Goal: Information Seeking & Learning: Find specific fact

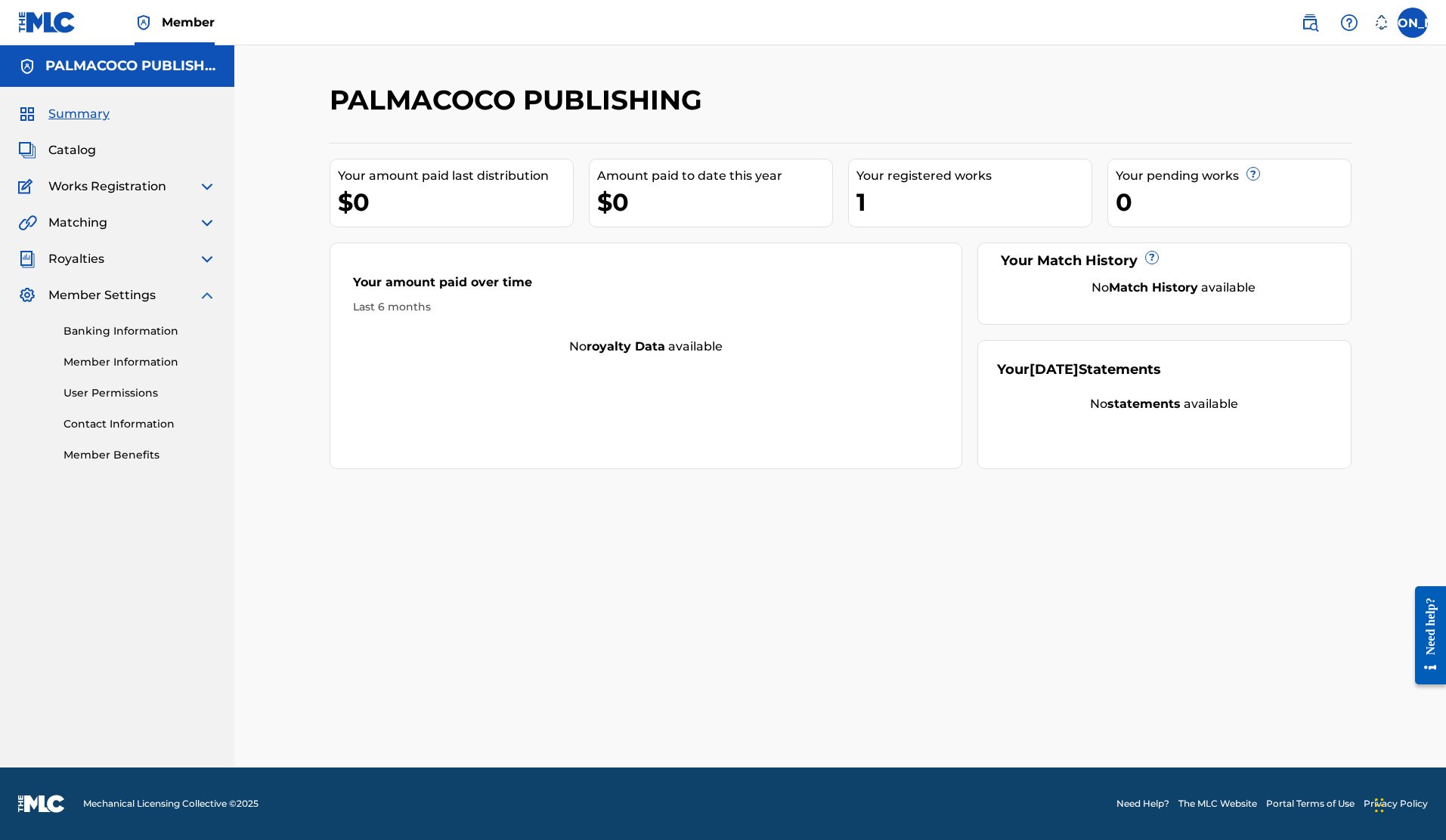
click at [94, 261] on span "Royalties" at bounding box center [76, 259] width 56 height 18
click at [206, 259] on img at bounding box center [207, 259] width 18 height 18
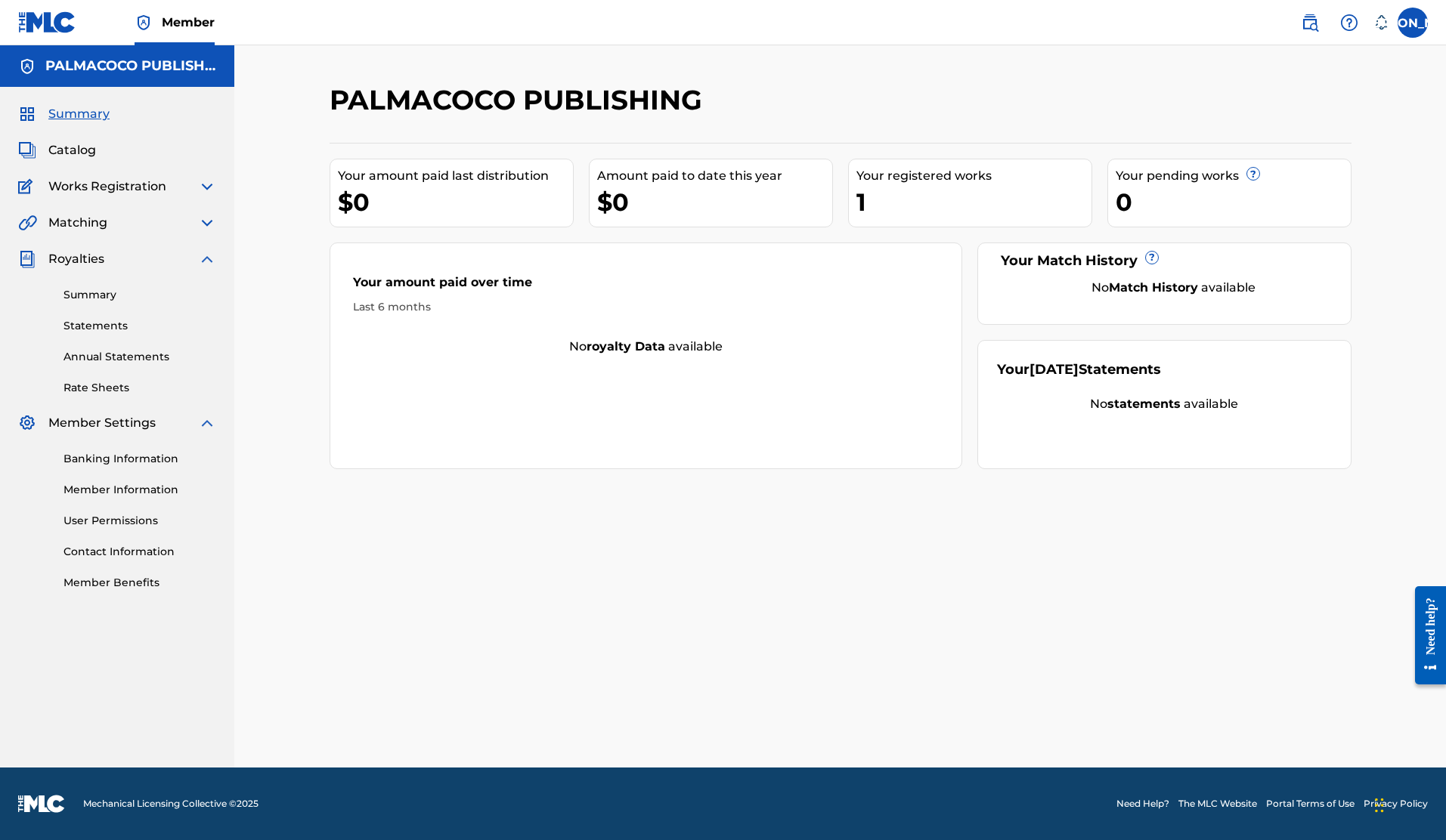
click at [132, 452] on link "Banking Information" at bounding box center [140, 458] width 153 height 16
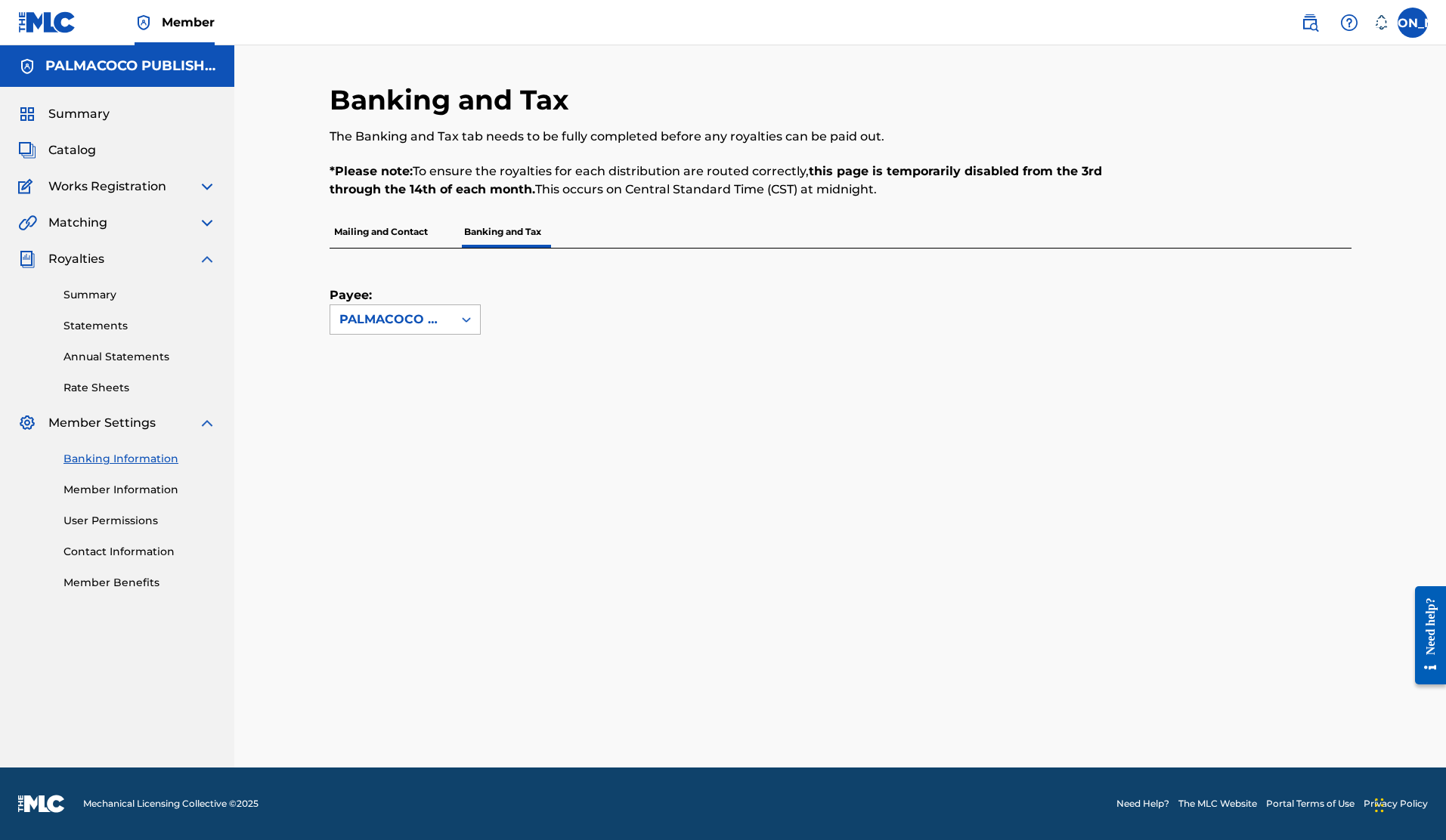
click at [470, 316] on icon at bounding box center [467, 319] width 15 height 15
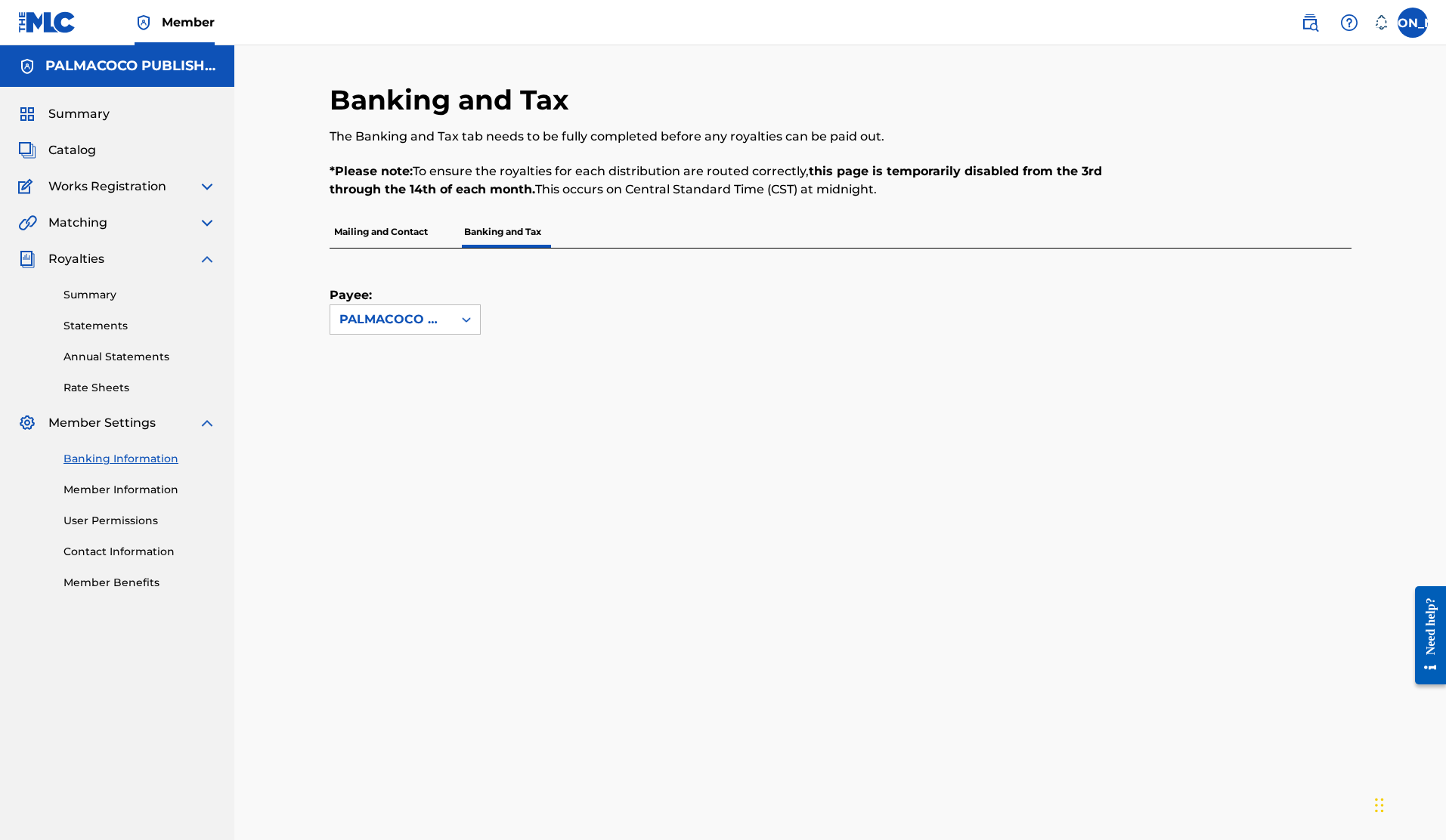
click at [66, 25] on img at bounding box center [47, 22] width 58 height 22
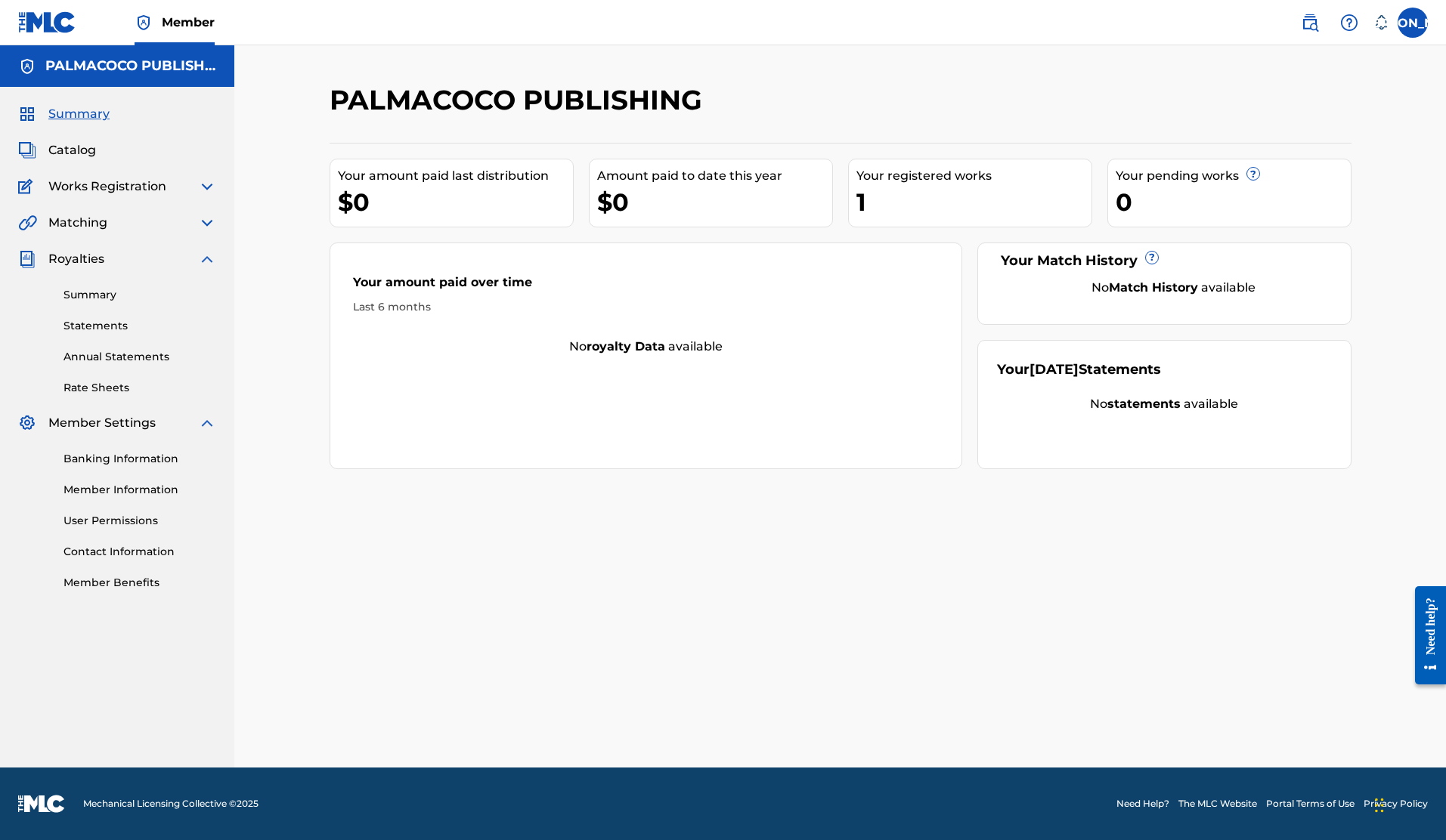
click at [1314, 29] on img at bounding box center [1310, 22] width 18 height 18
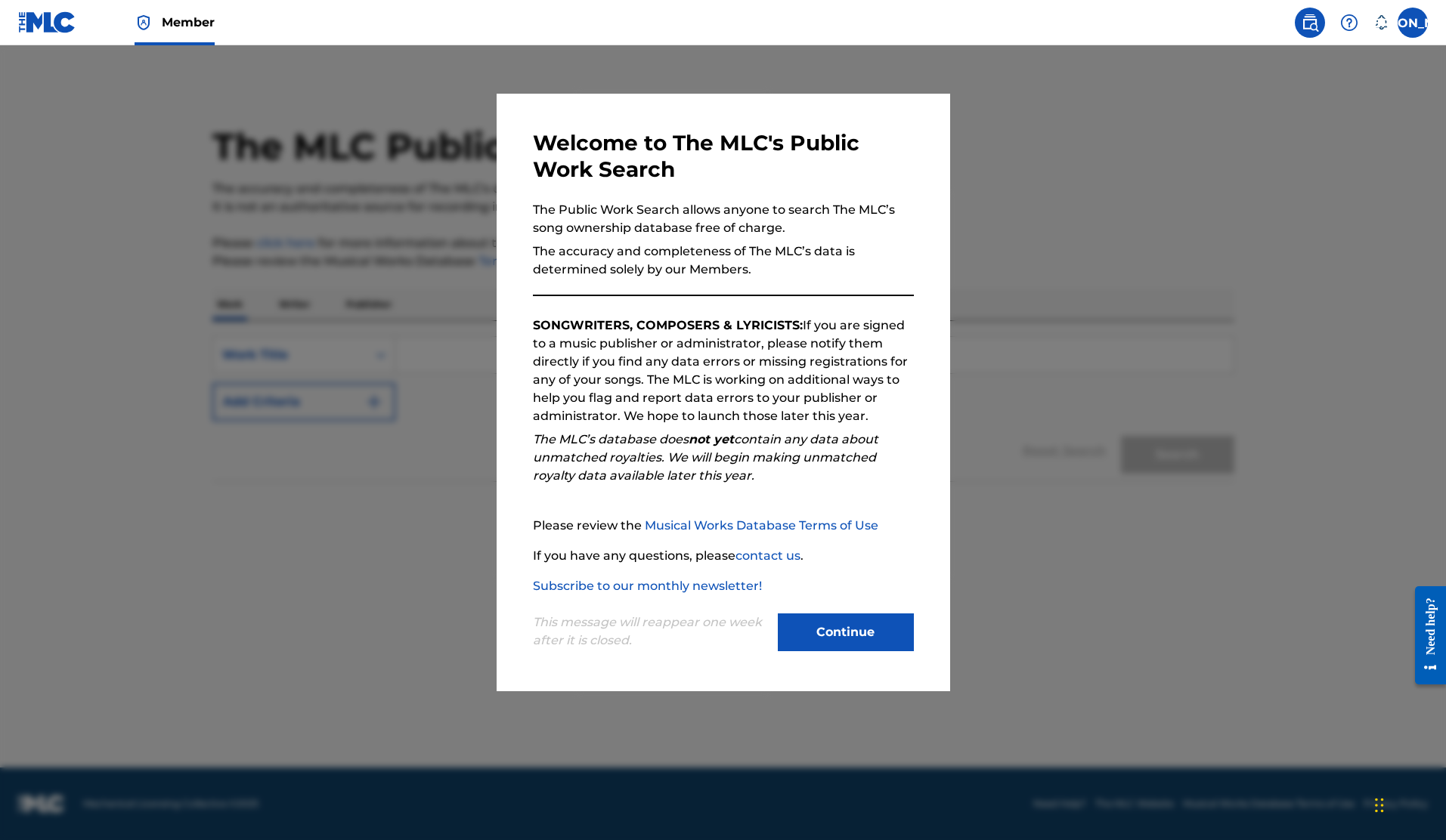
click at [849, 643] on button "Continue" at bounding box center [846, 632] width 136 height 37
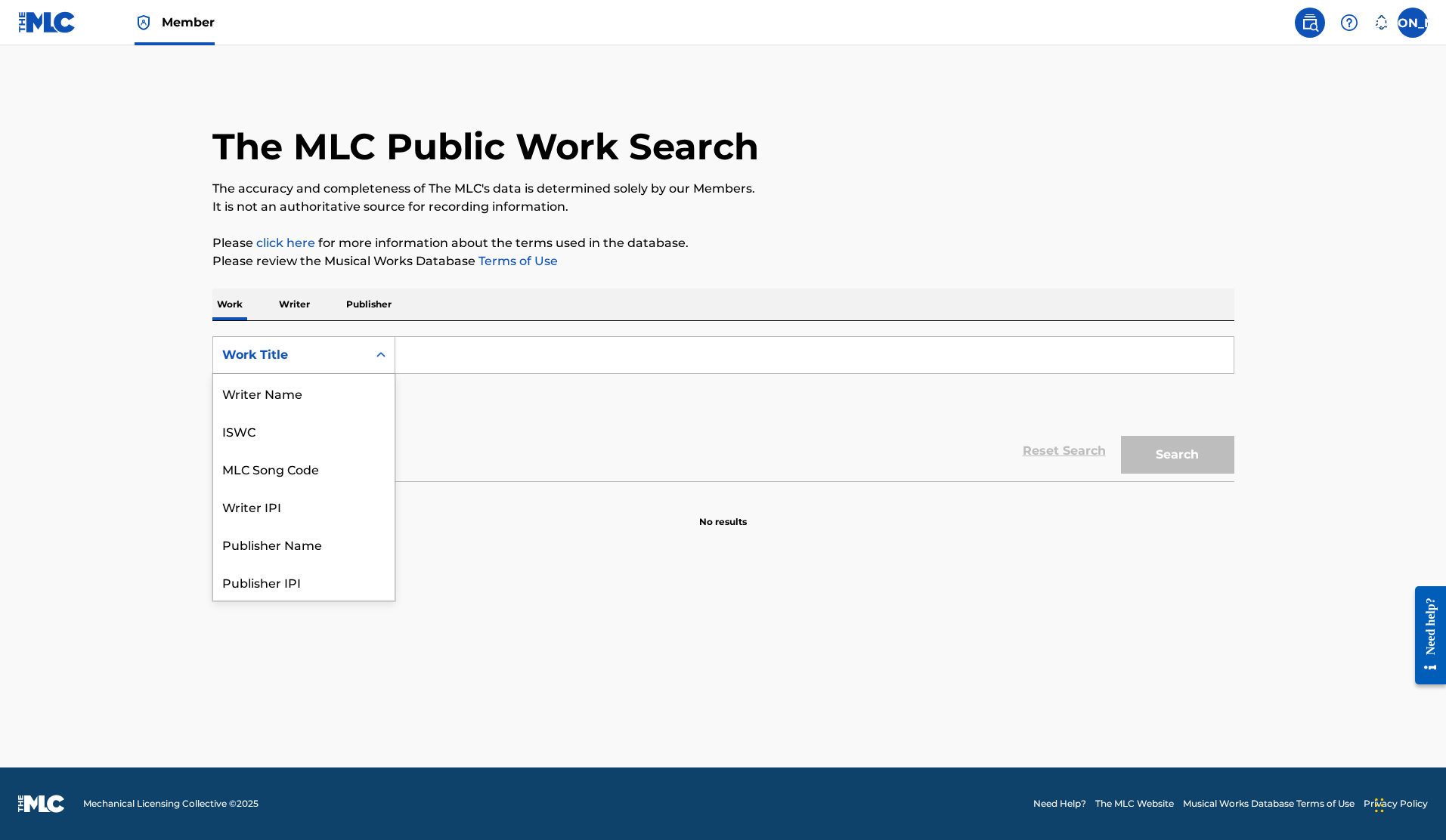
click at [331, 361] on div "Work Title" at bounding box center [290, 355] width 136 height 18
click at [285, 308] on p "Writer" at bounding box center [295, 304] width 40 height 32
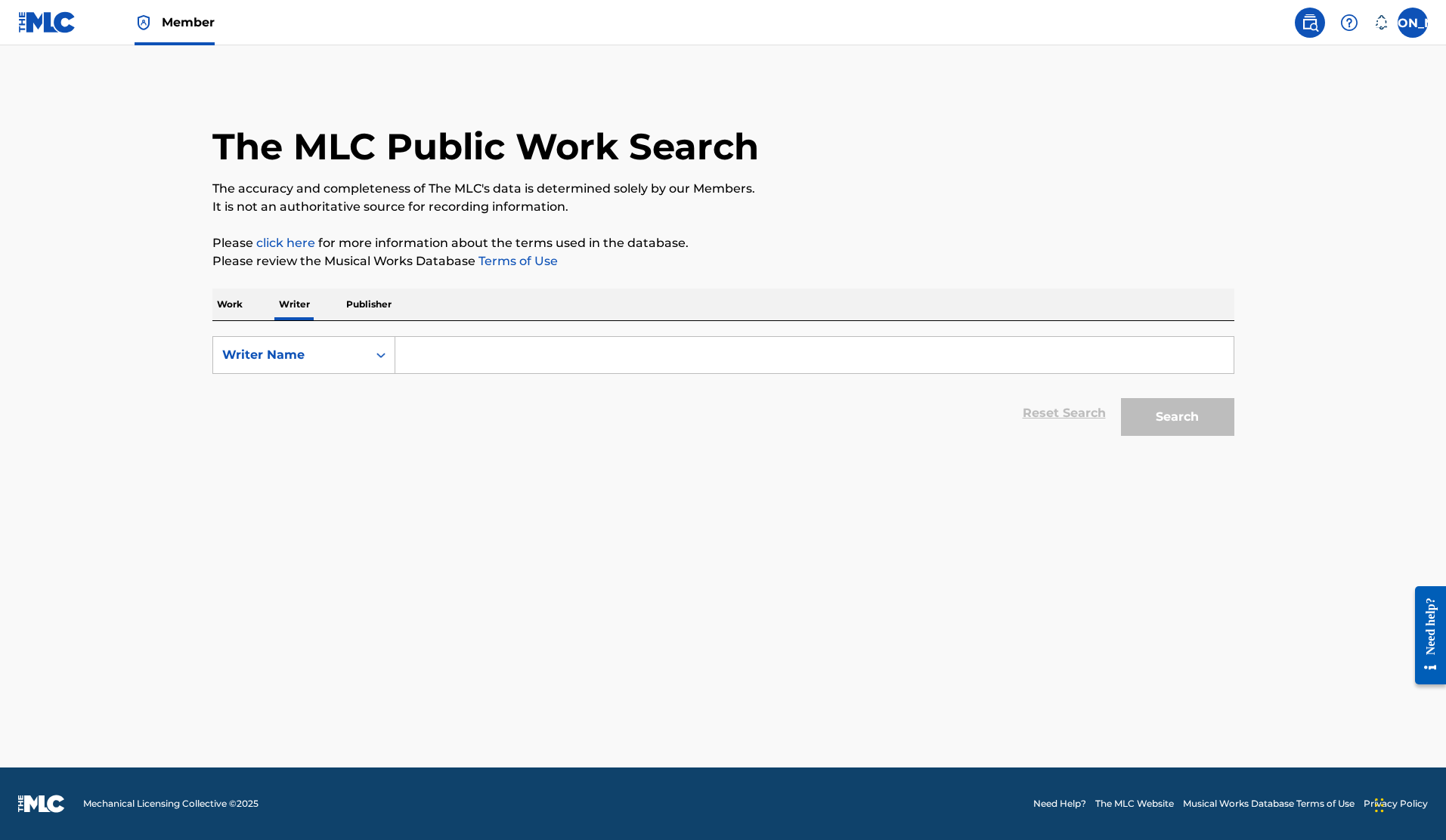
click at [453, 356] on input "Search Form" at bounding box center [815, 355] width 839 height 37
click at [1122, 398] on button "Search" at bounding box center [1178, 417] width 113 height 37
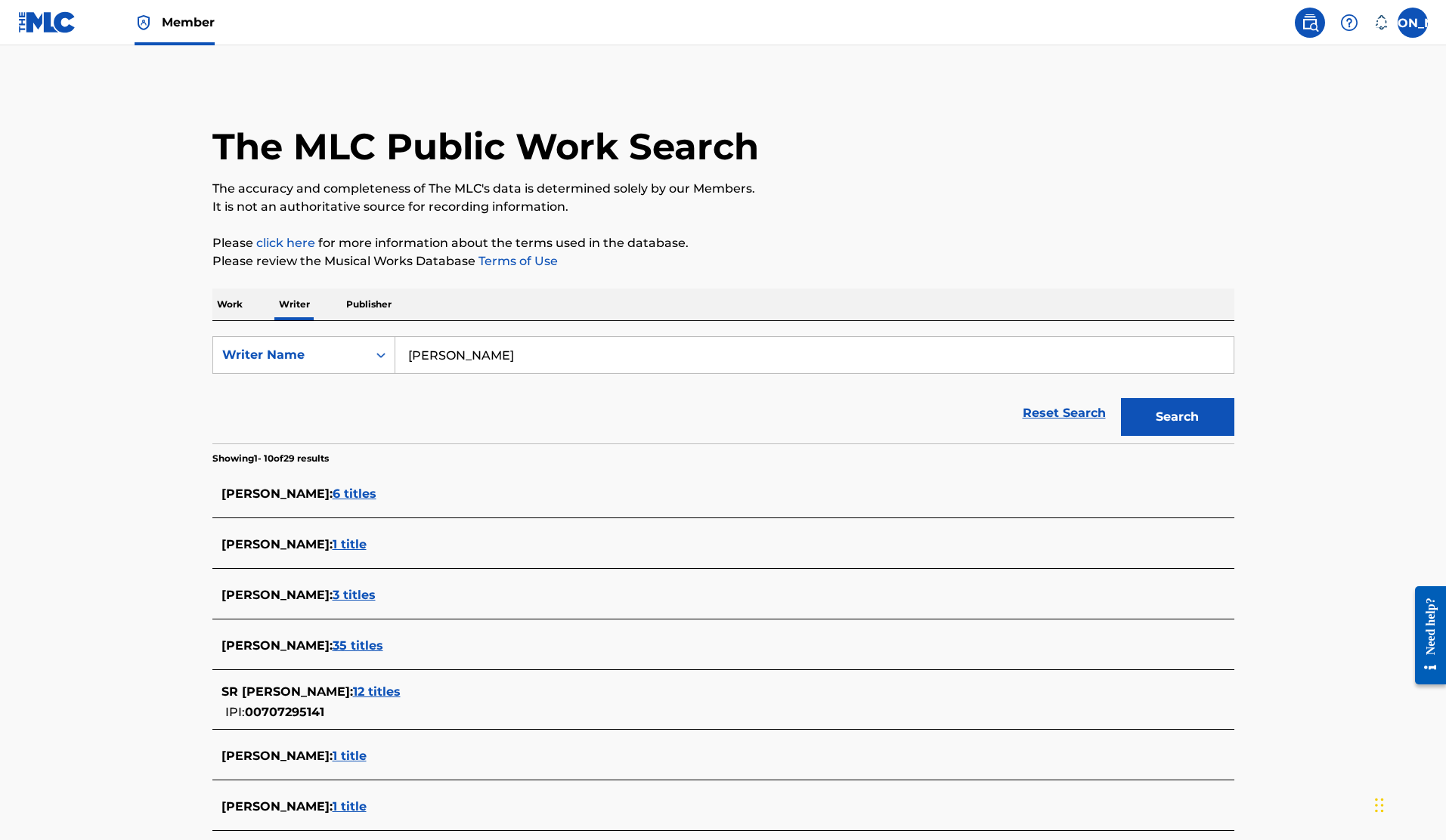
click at [113, 571] on main "The MLC Public Work Search The accuracy and completeness of The MLC's data is d…" at bounding box center [723, 557] width 1446 height 1023
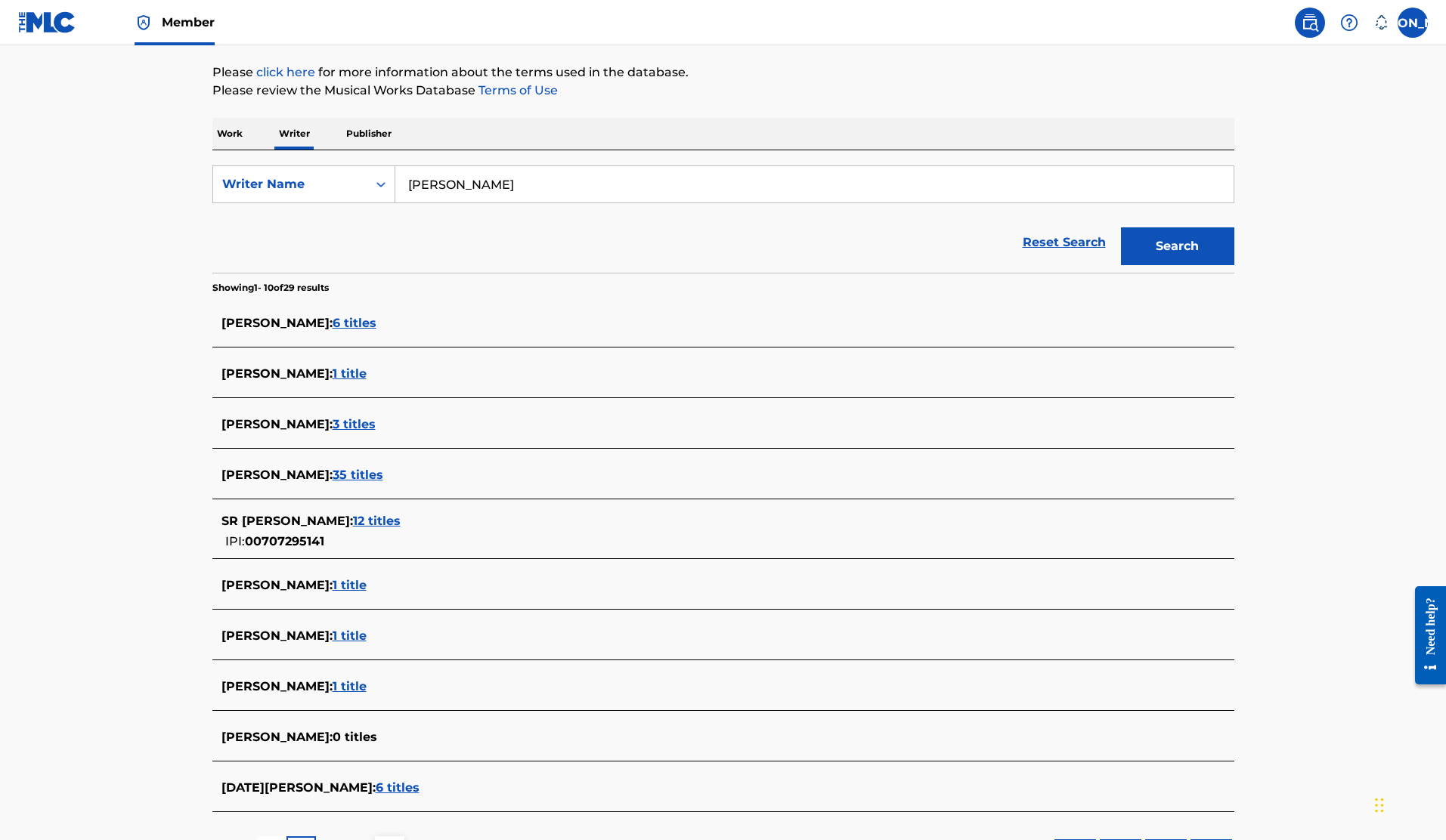
click at [358, 632] on span "1 title" at bounding box center [349, 635] width 34 height 14
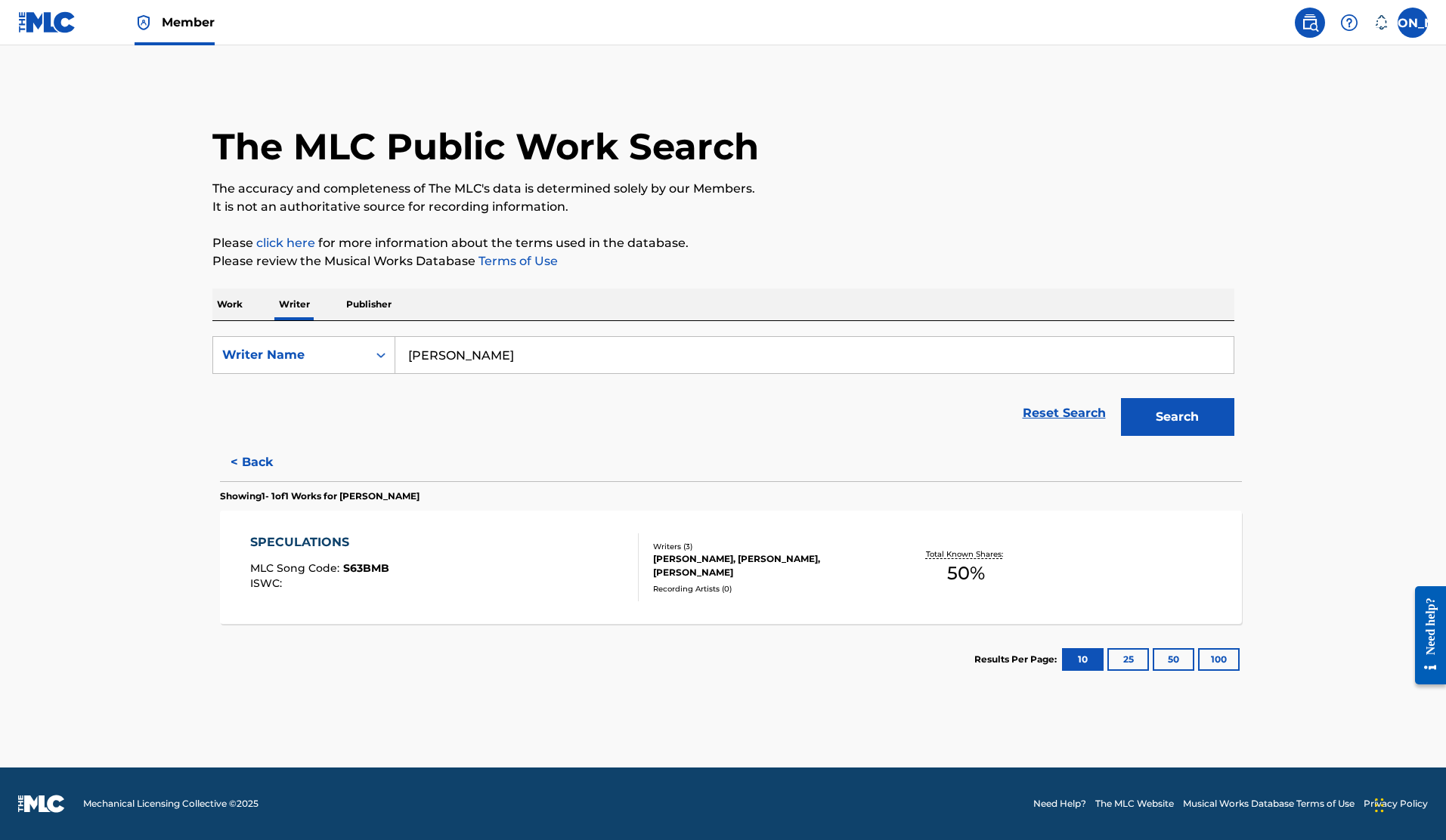
scroll to position [0, 0]
click at [409, 357] on input "[PERSON_NAME]" at bounding box center [815, 355] width 839 height 37
click at [1122, 398] on button "Search" at bounding box center [1178, 417] width 113 height 37
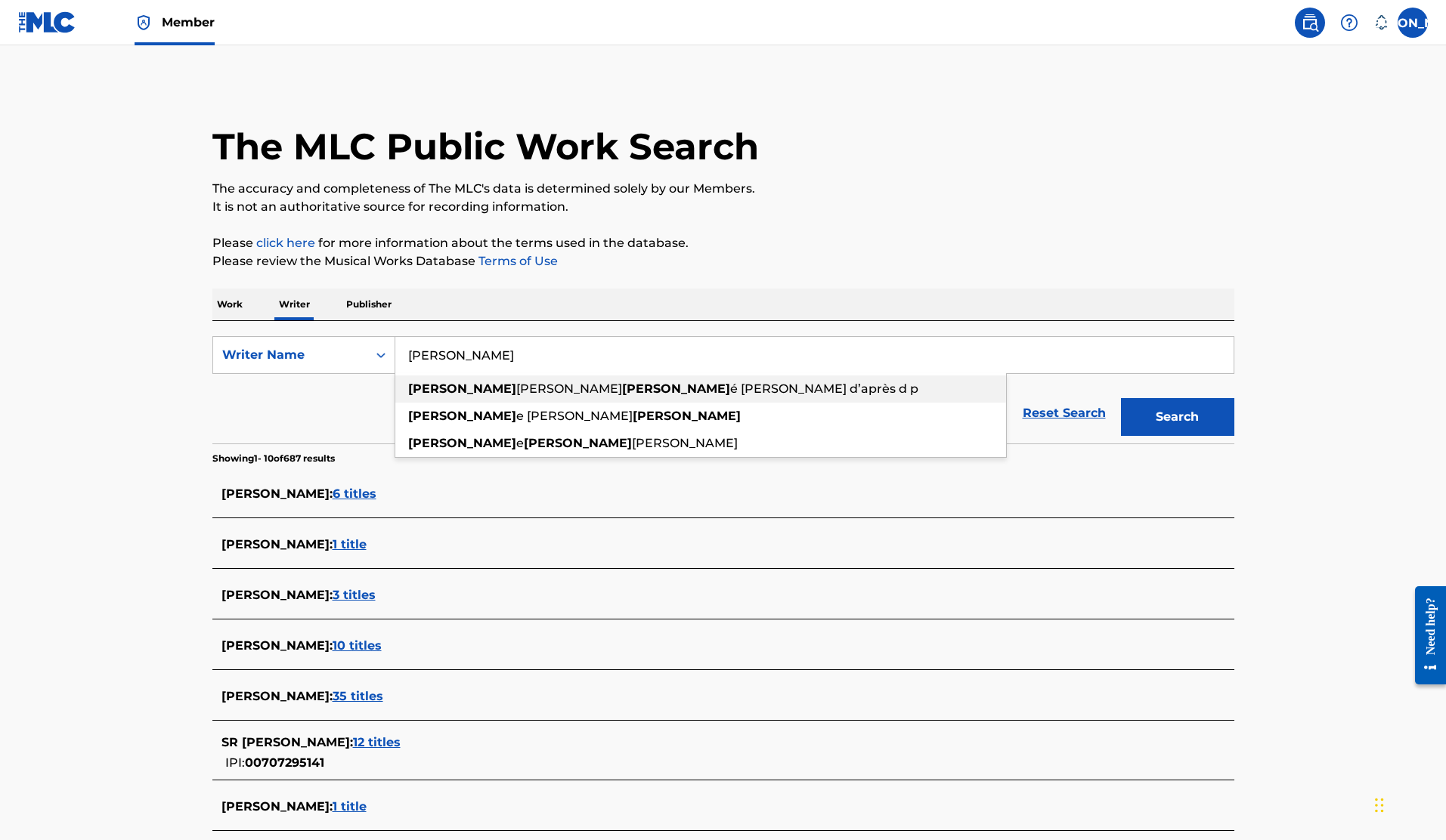
click at [472, 397] on div "[PERSON_NAME] [PERSON_NAME] d’après d p" at bounding box center [701, 389] width 611 height 27
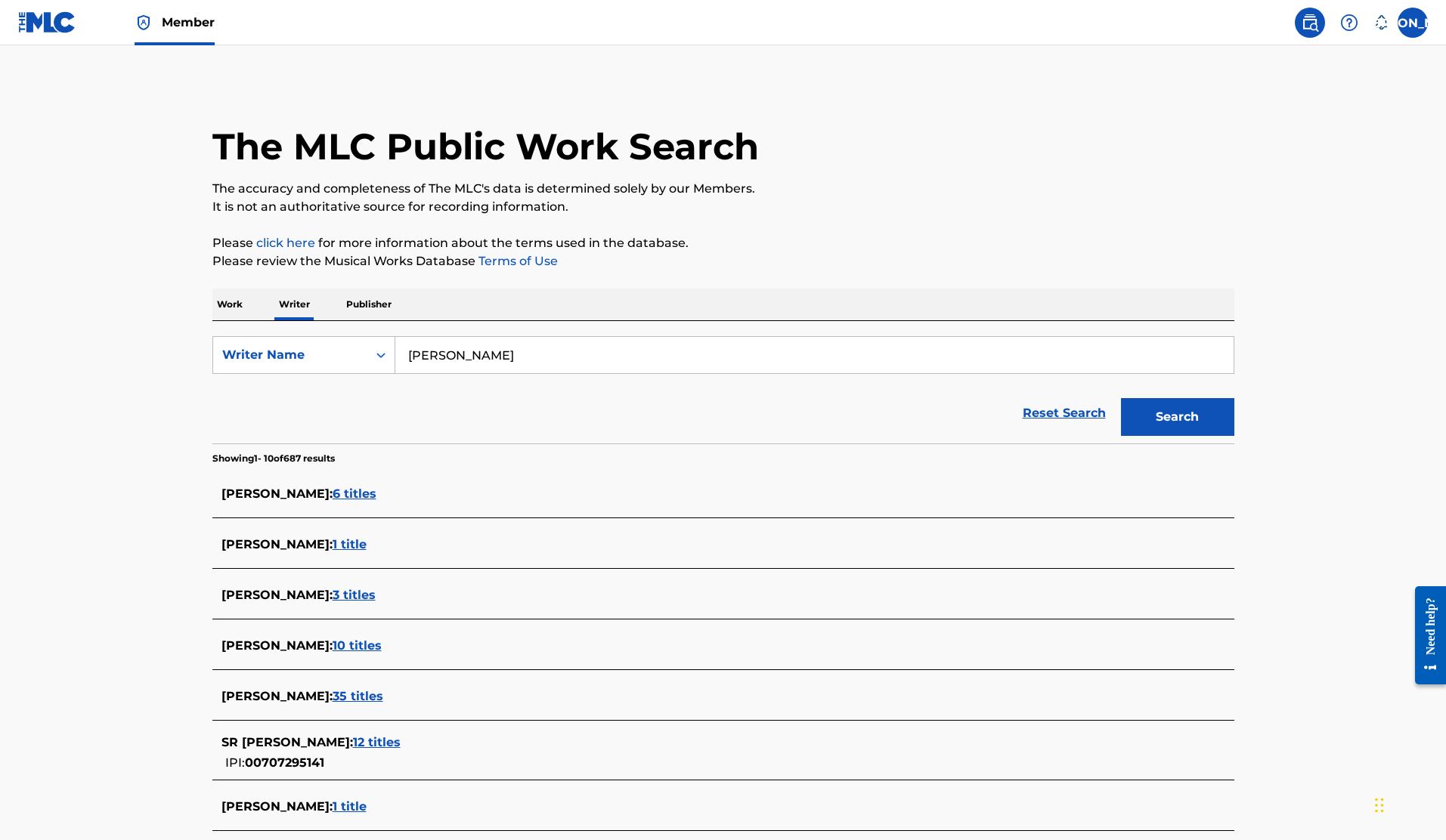
type input "[PERSON_NAME] [PERSON_NAME] d’après d p"
click at [1163, 429] on button "Search" at bounding box center [1178, 417] width 113 height 37
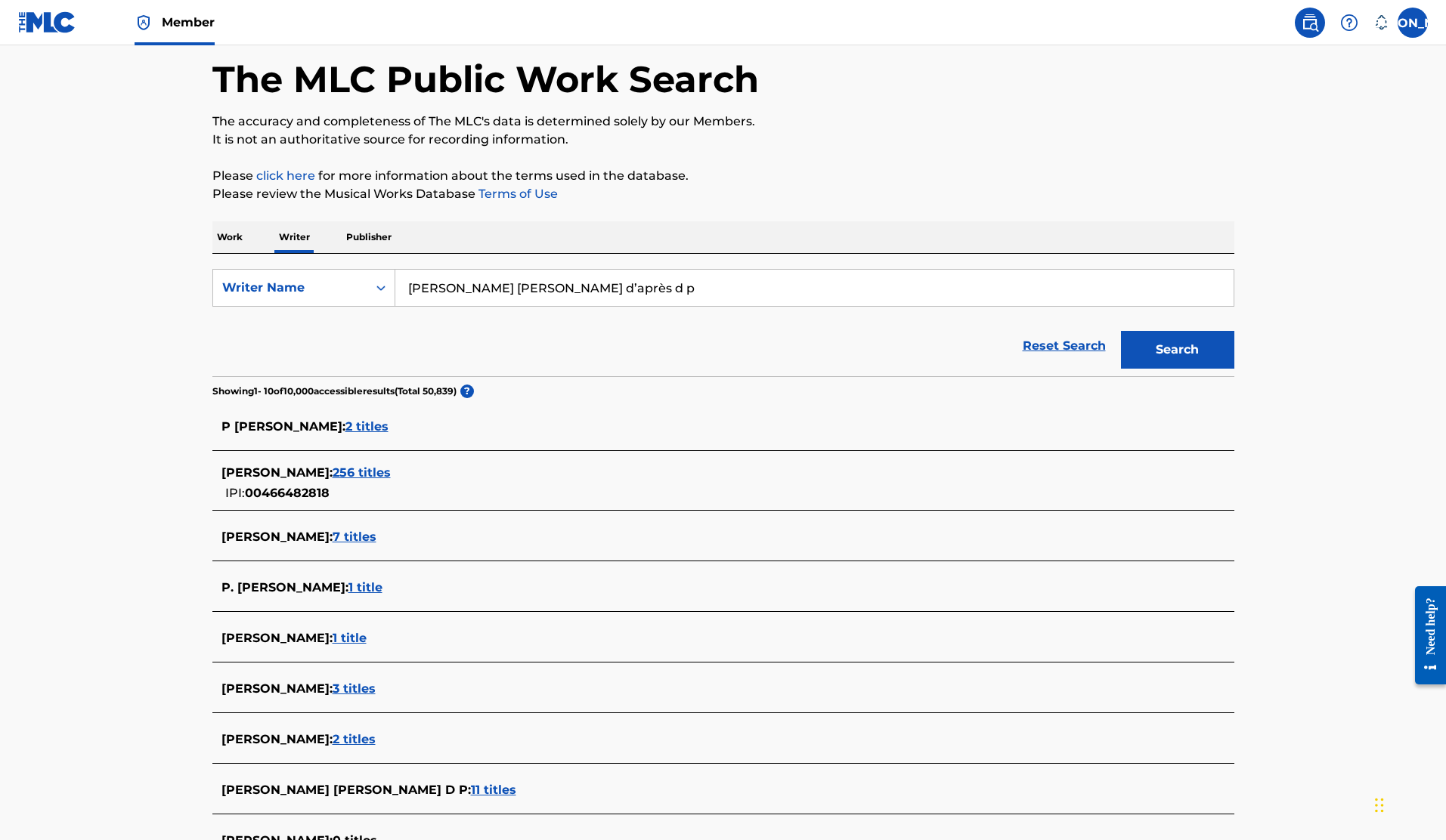
scroll to position [108, 0]
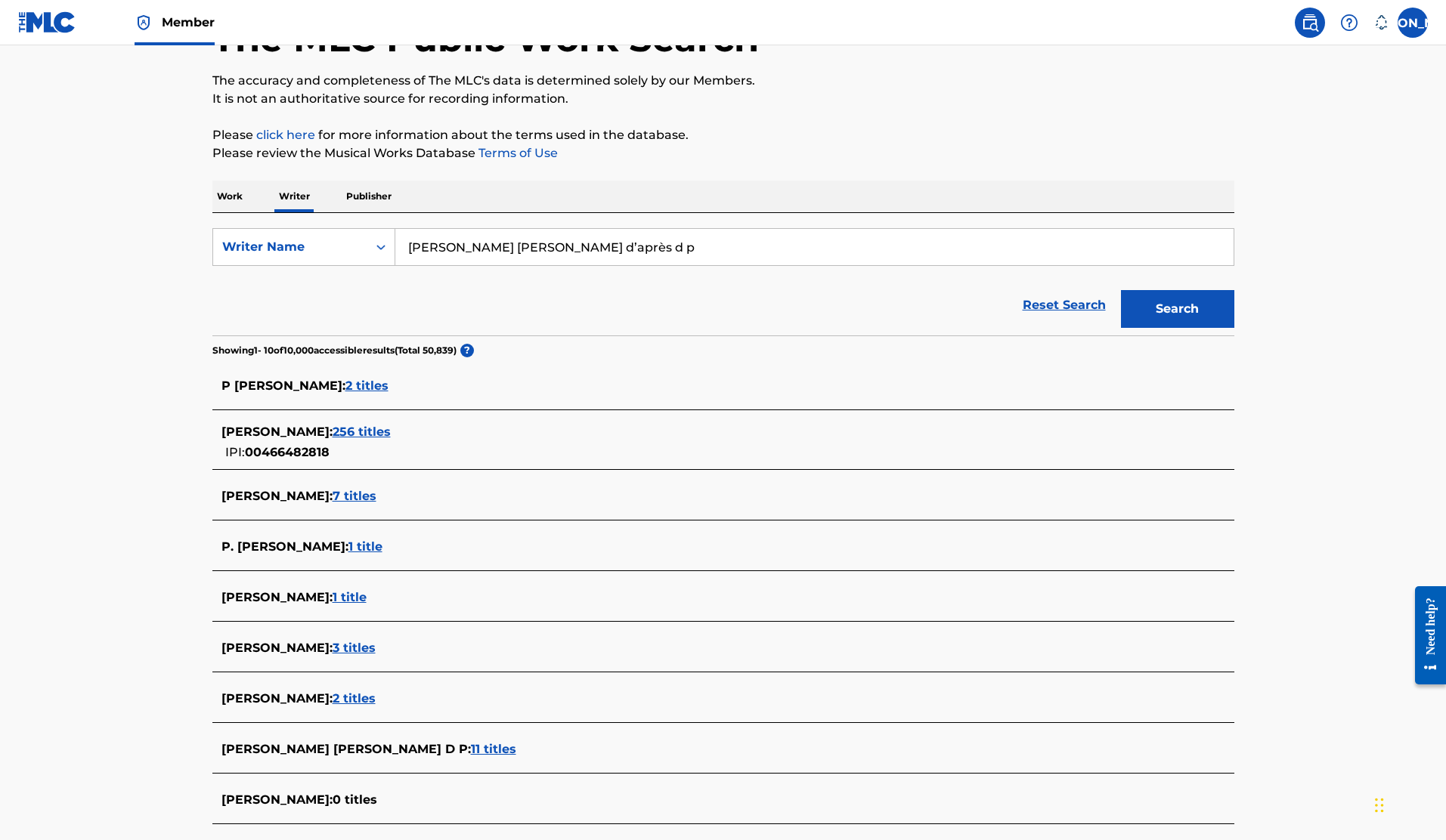
click at [355, 700] on span "2 titles" at bounding box center [354, 698] width 43 height 14
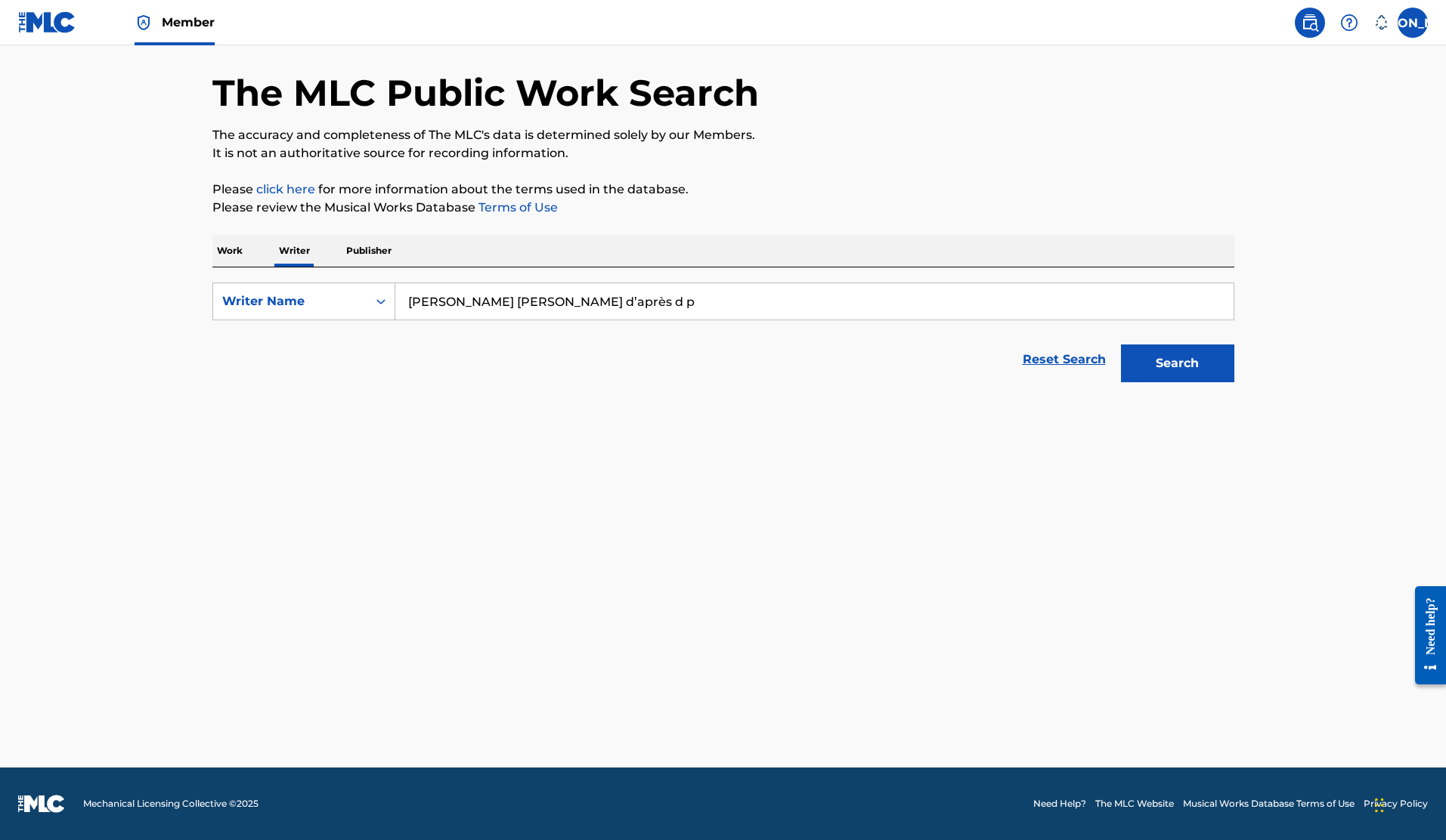
scroll to position [54, 0]
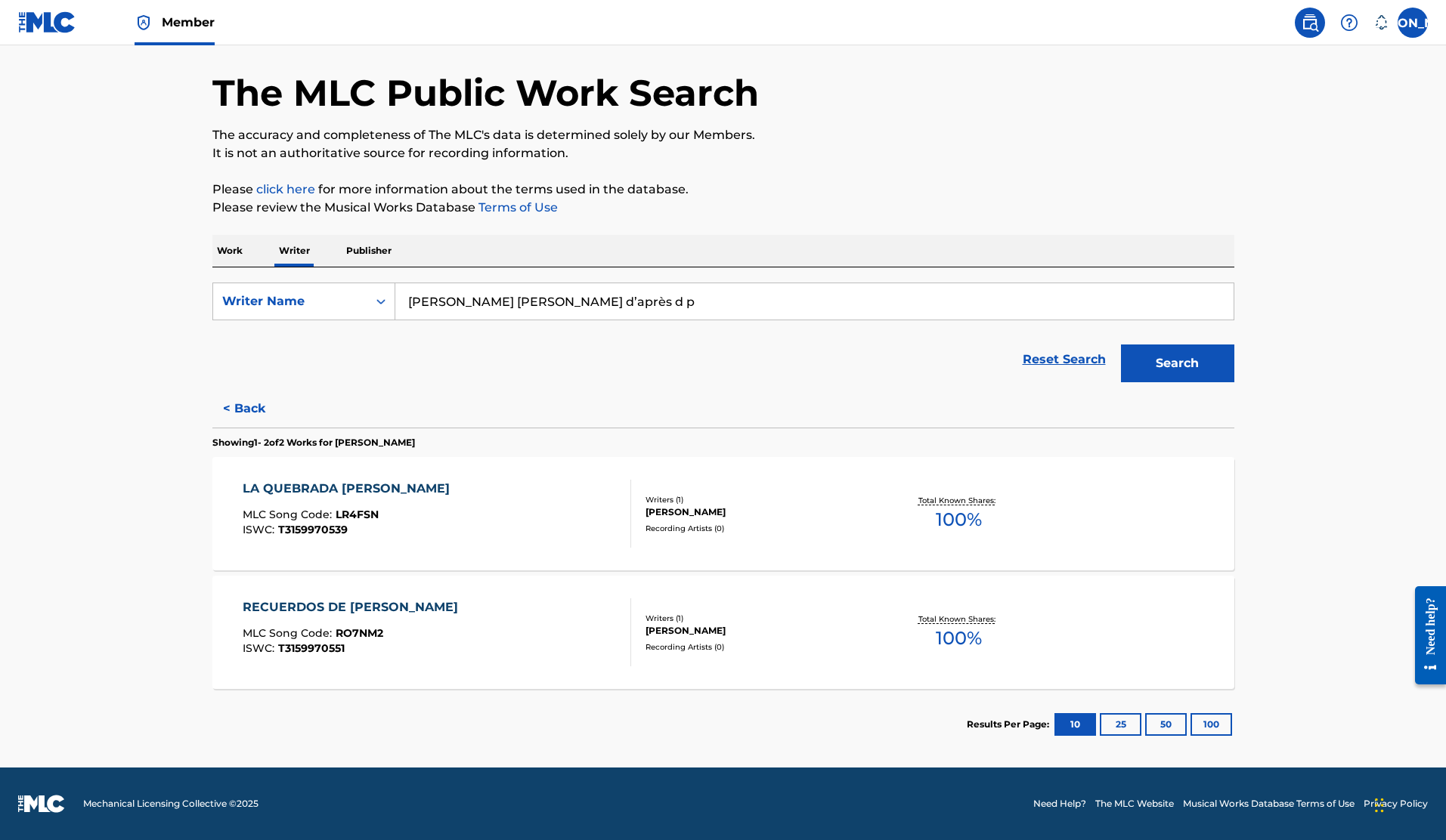
click at [733, 307] on input "[PERSON_NAME] [PERSON_NAME] d’après d p" at bounding box center [815, 302] width 839 height 37
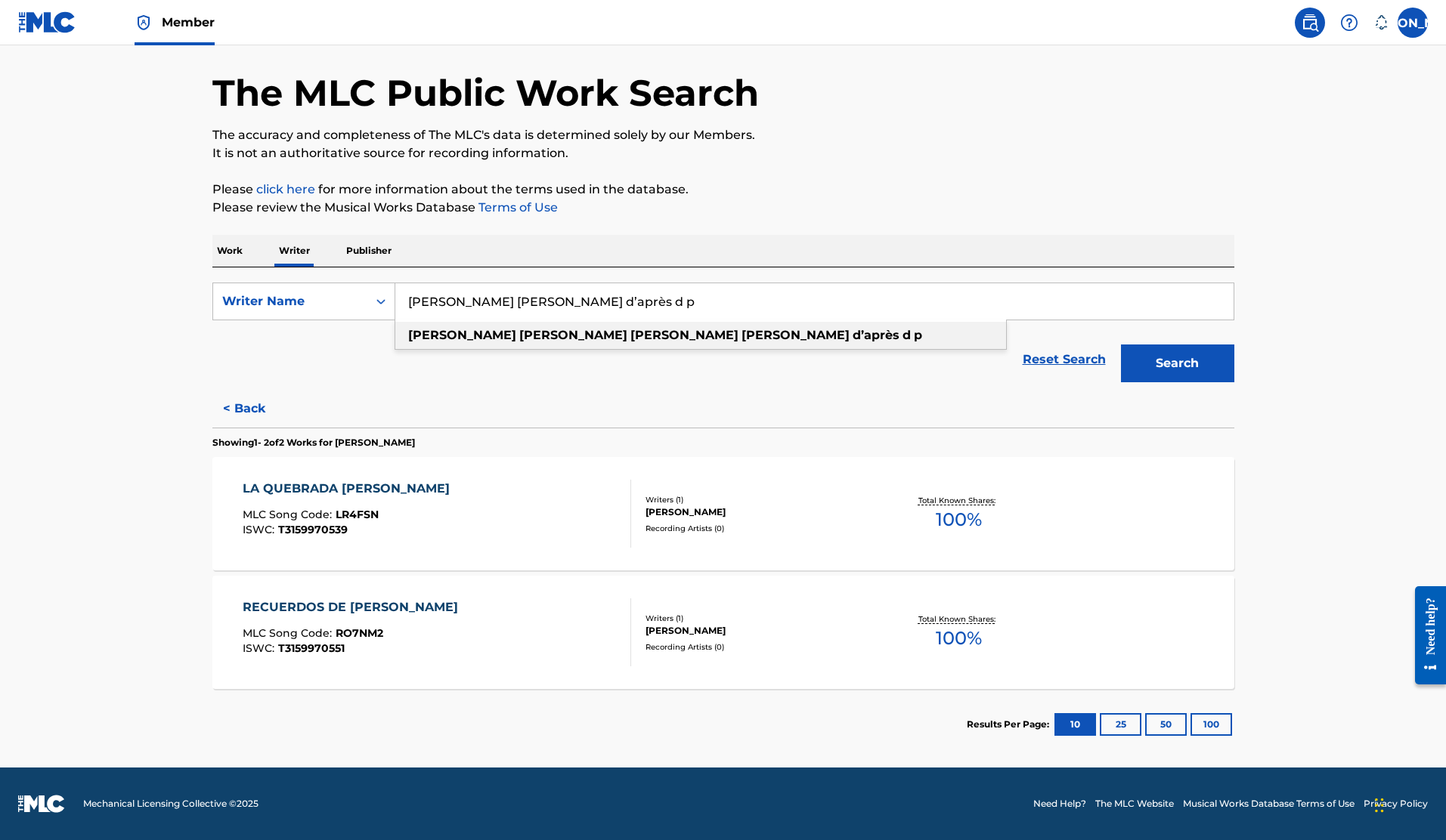
click at [853, 334] on strong "d’après" at bounding box center [876, 334] width 47 height 14
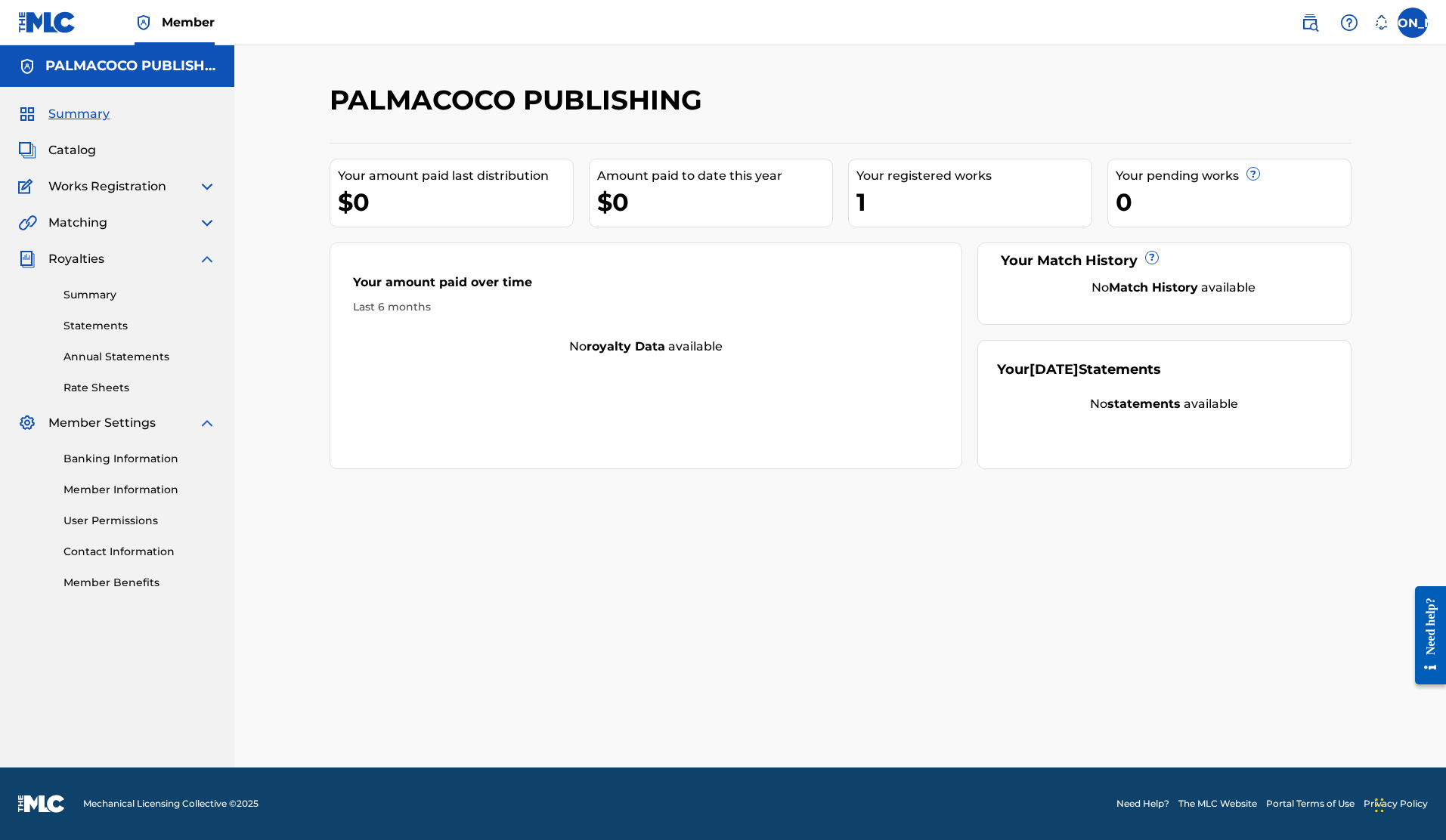
click at [1296, 23] on link at bounding box center [1310, 22] width 30 height 30
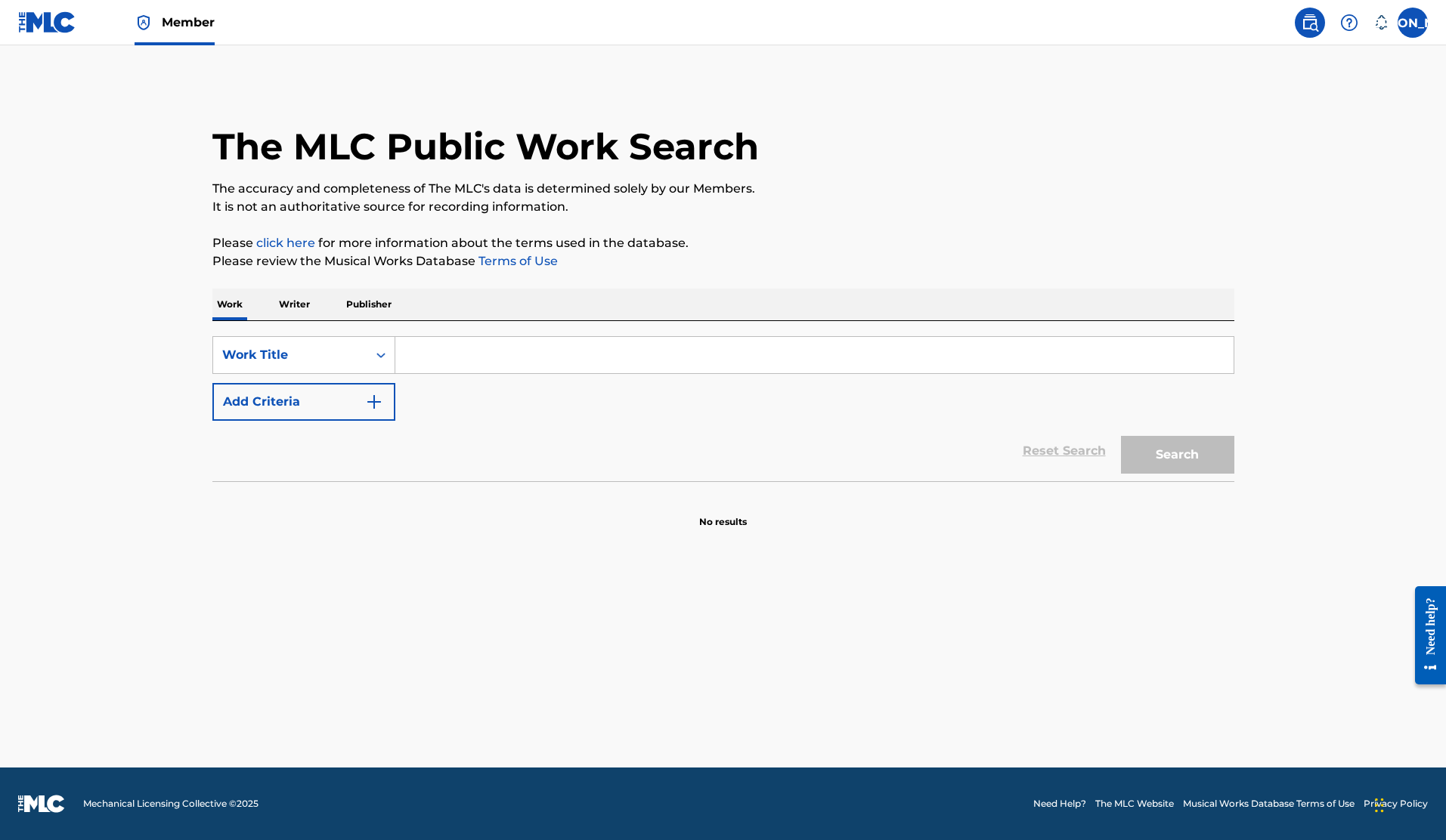
click at [454, 362] on input "Search Form" at bounding box center [815, 355] width 839 height 37
type input "jo"
click at [293, 362] on div "Work Title" at bounding box center [290, 355] width 136 height 18
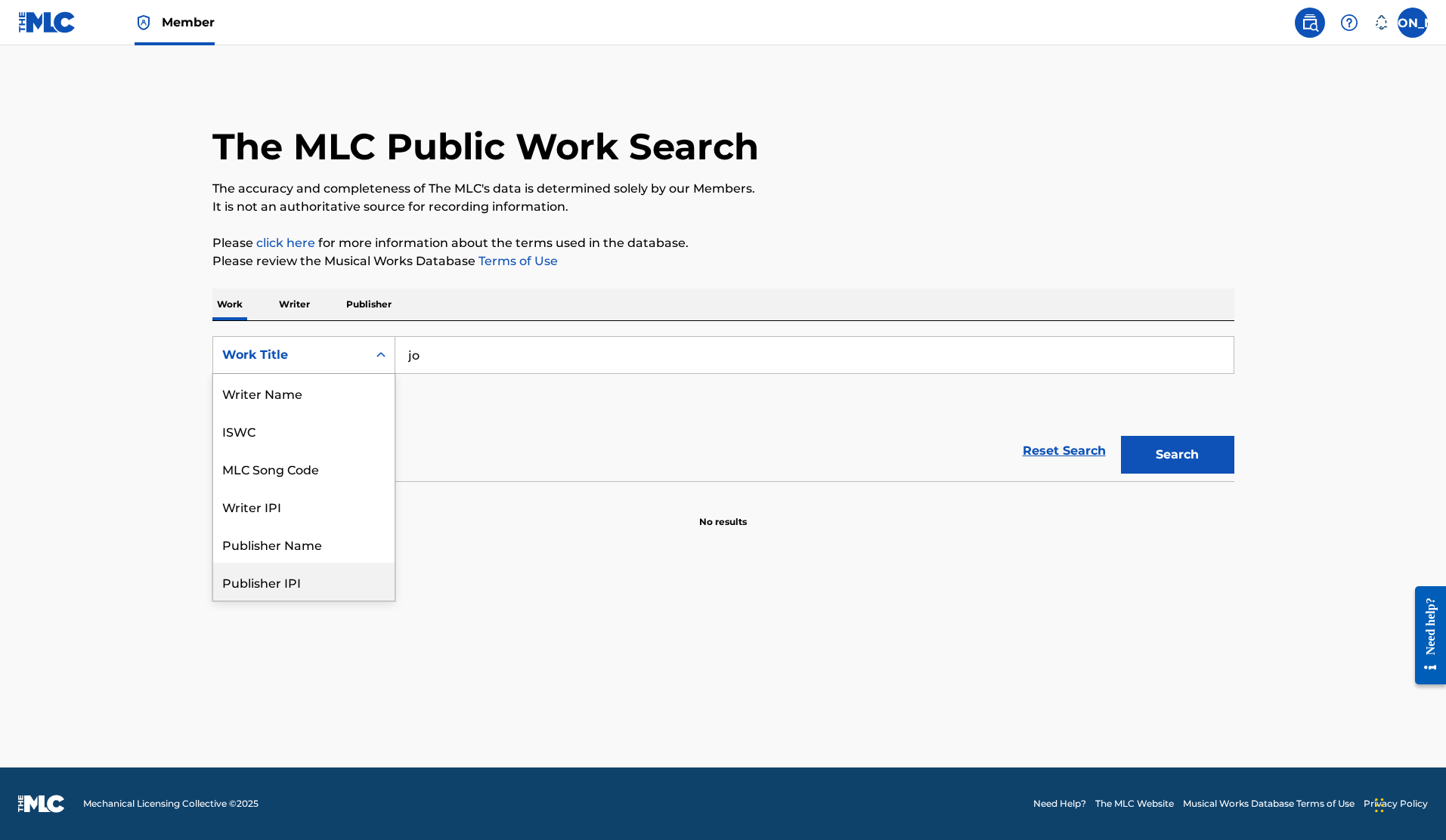
click at [299, 303] on p "Writer" at bounding box center [295, 304] width 40 height 32
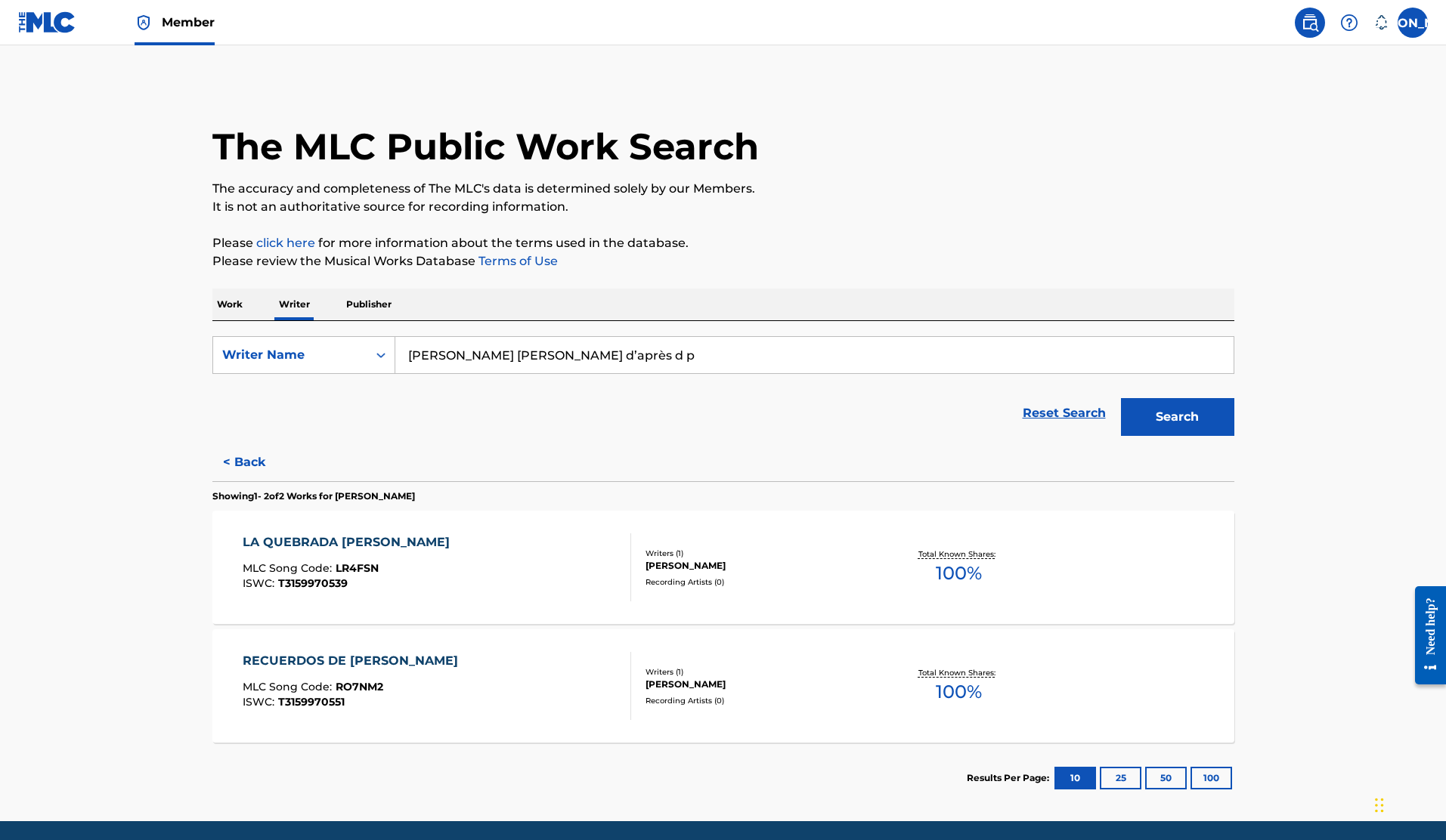
scroll to position [53, 0]
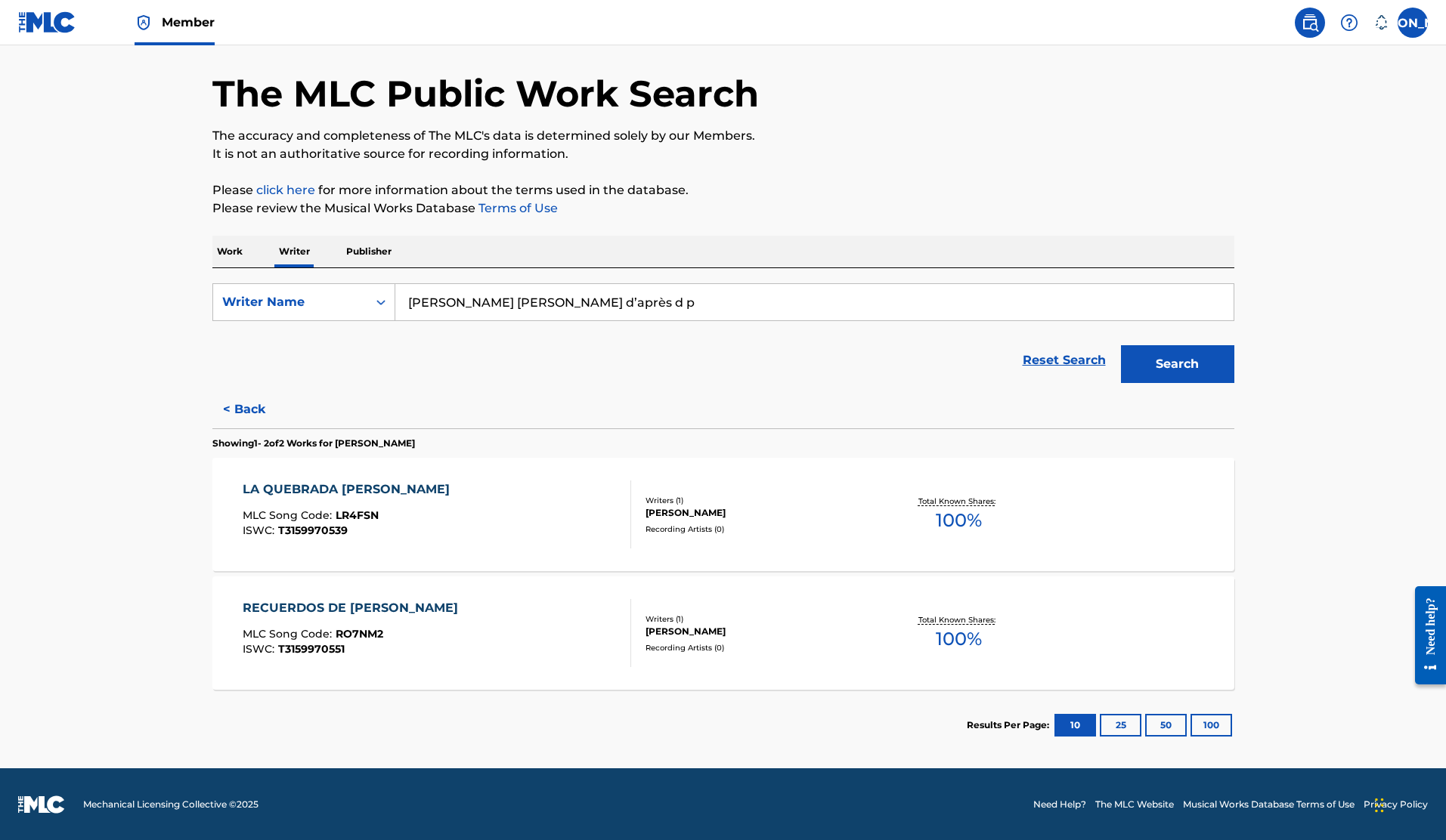
click at [1080, 364] on link "Reset Search" at bounding box center [1064, 360] width 98 height 33
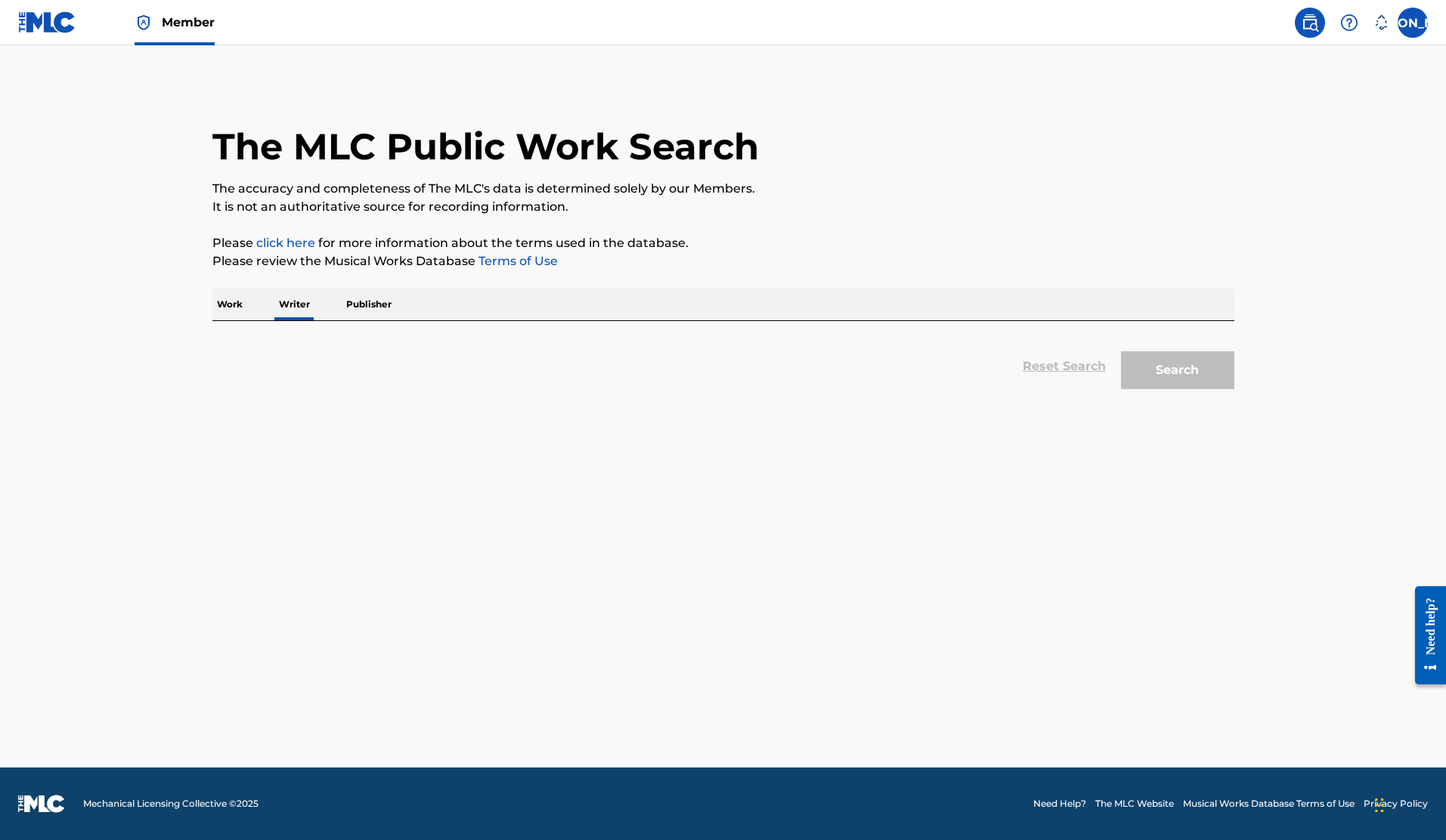
scroll to position [0, 0]
click at [459, 348] on input "Search Form" at bounding box center [815, 355] width 839 height 37
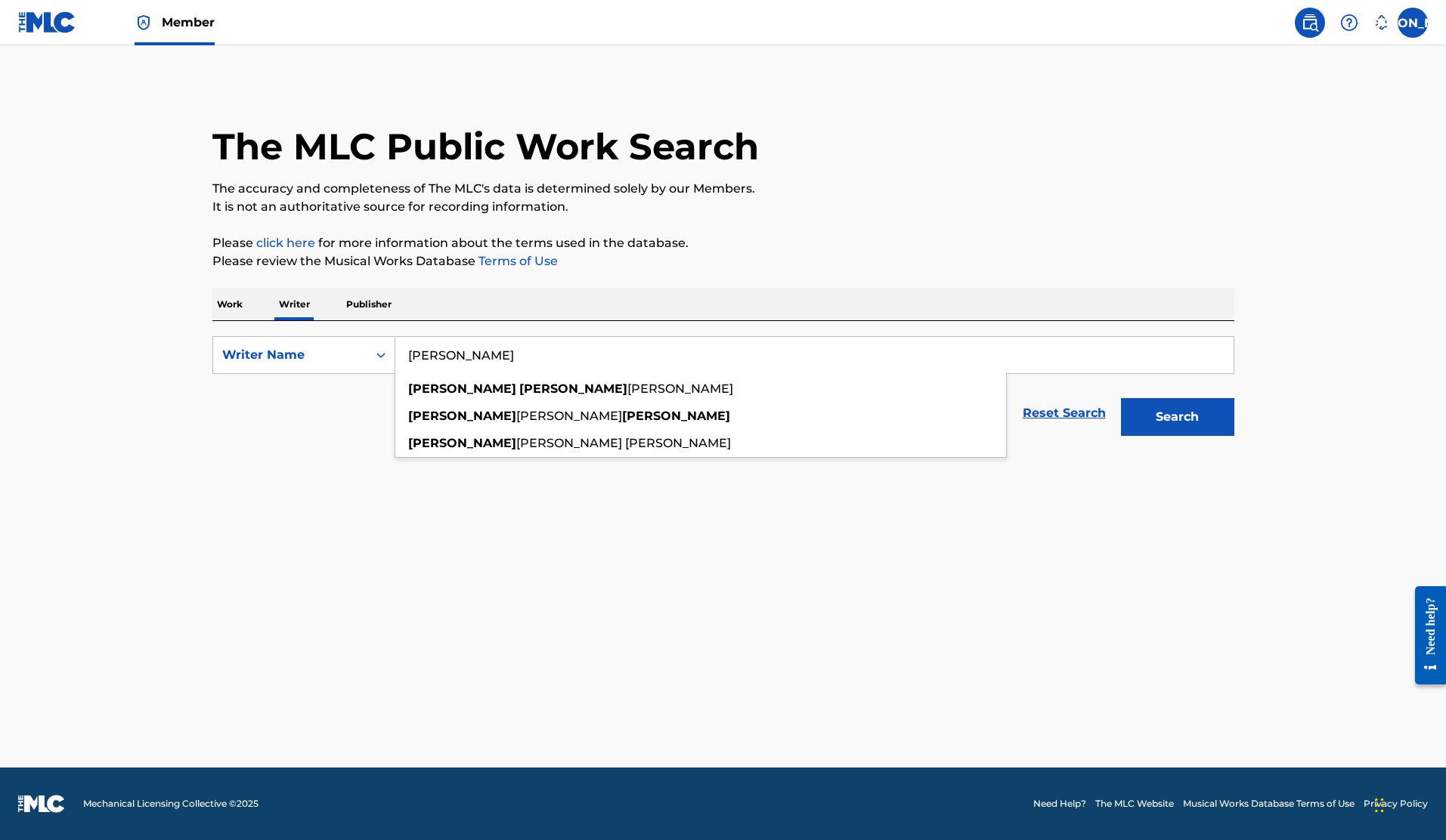
click at [1122, 398] on button "Search" at bounding box center [1178, 417] width 113 height 37
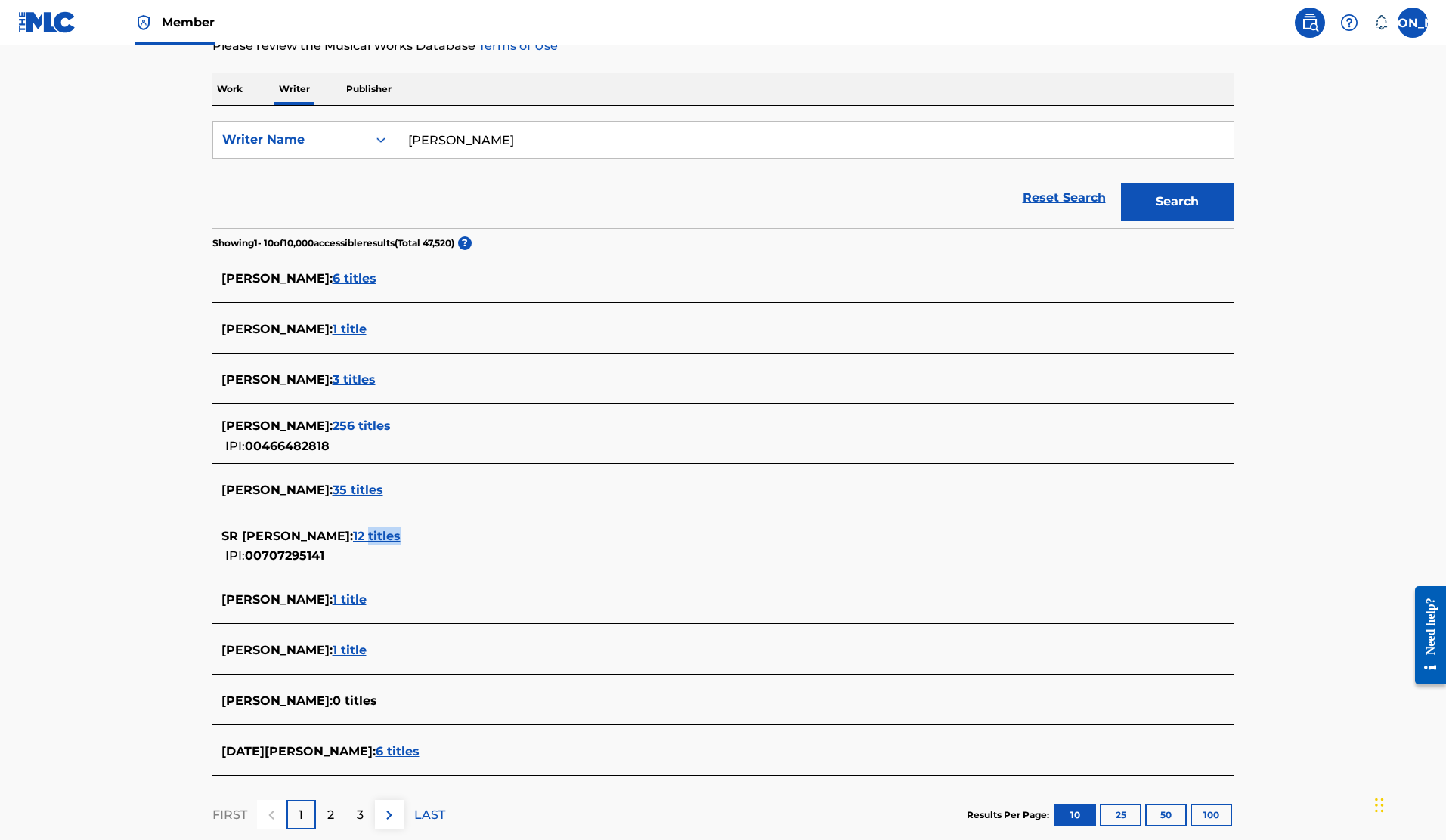
scroll to position [167, 0]
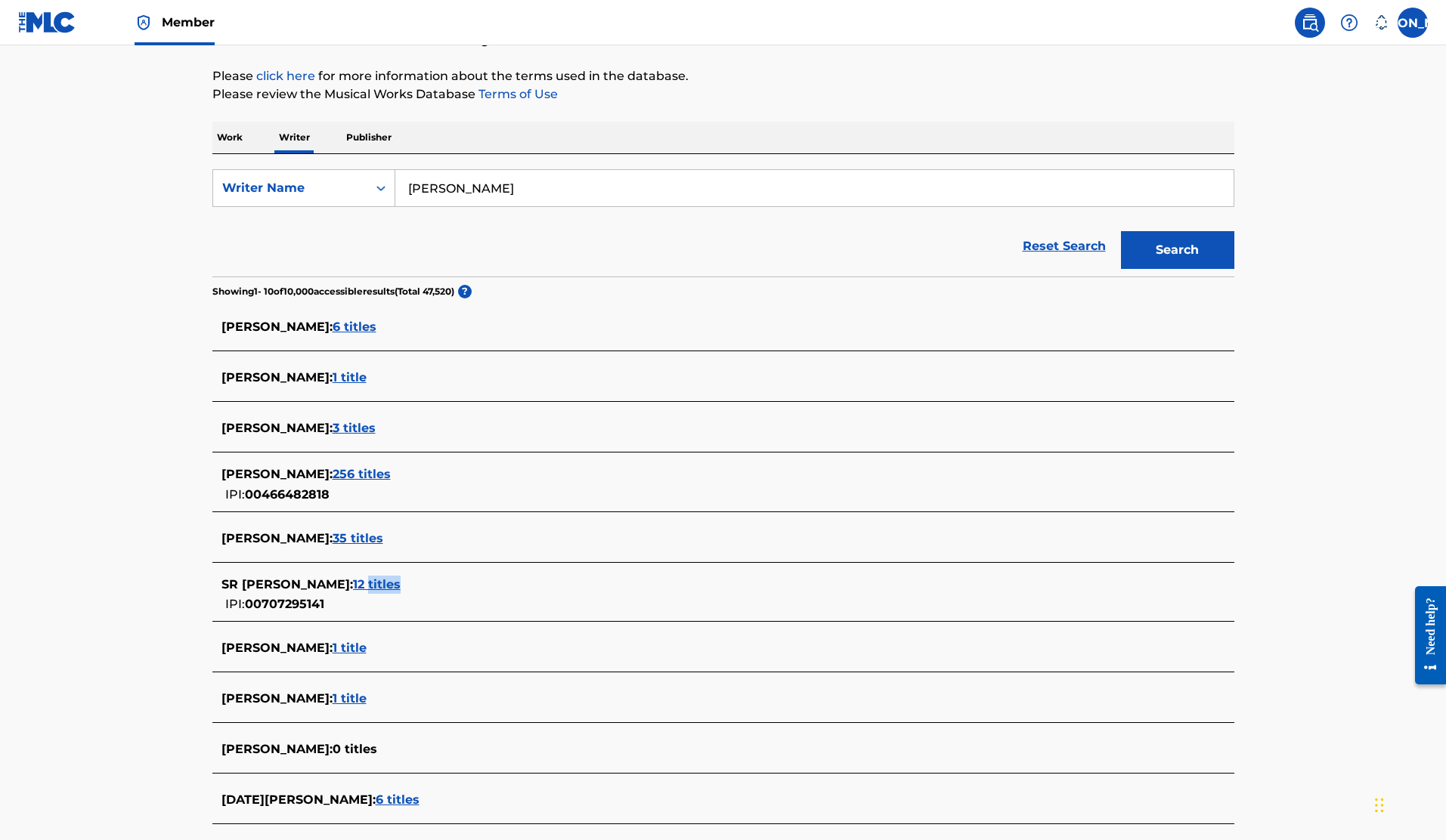
click at [492, 192] on input "[PERSON_NAME]" at bounding box center [815, 188] width 839 height 37
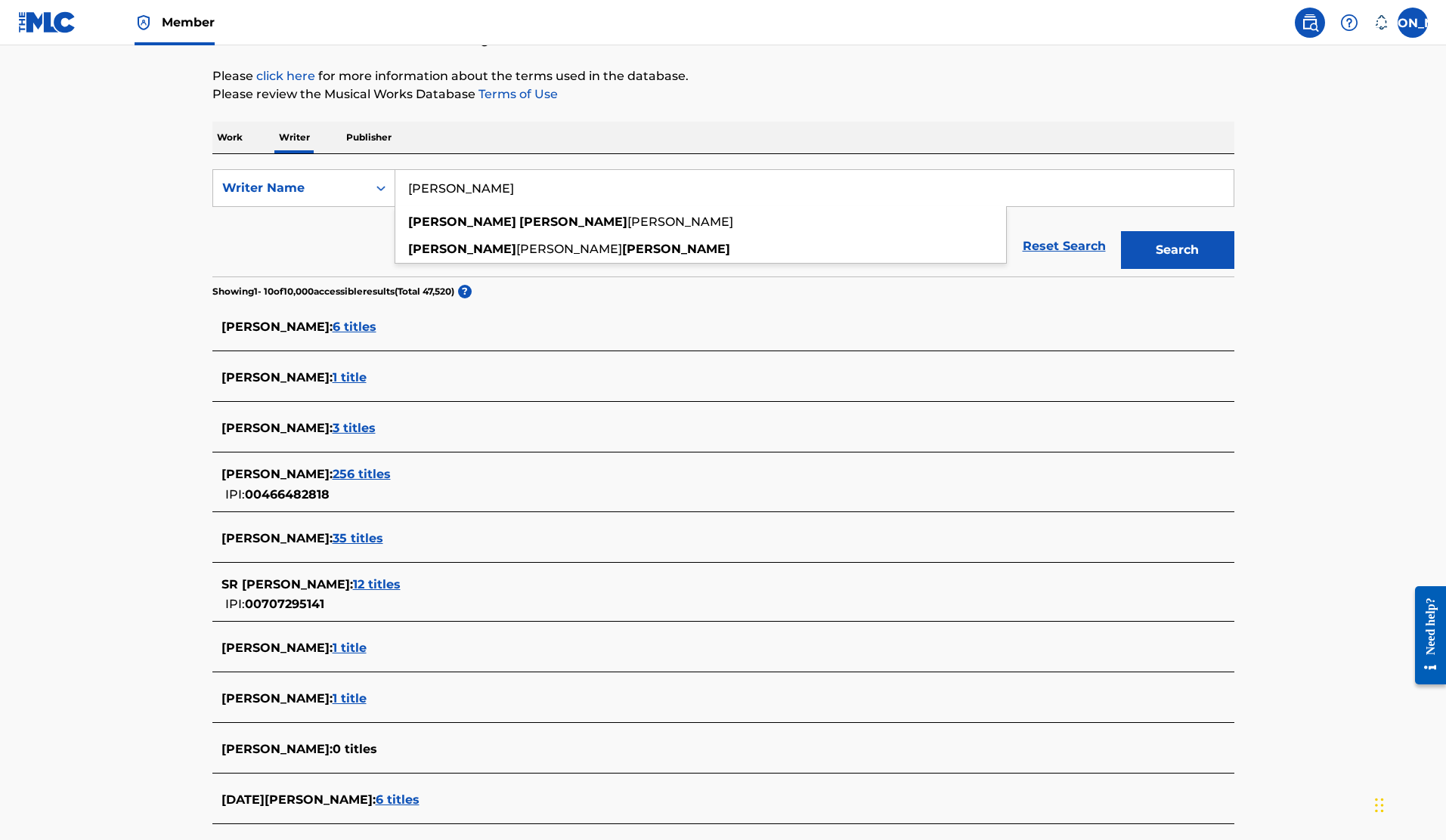
click at [434, 189] on input "[PERSON_NAME]" at bounding box center [815, 188] width 839 height 37
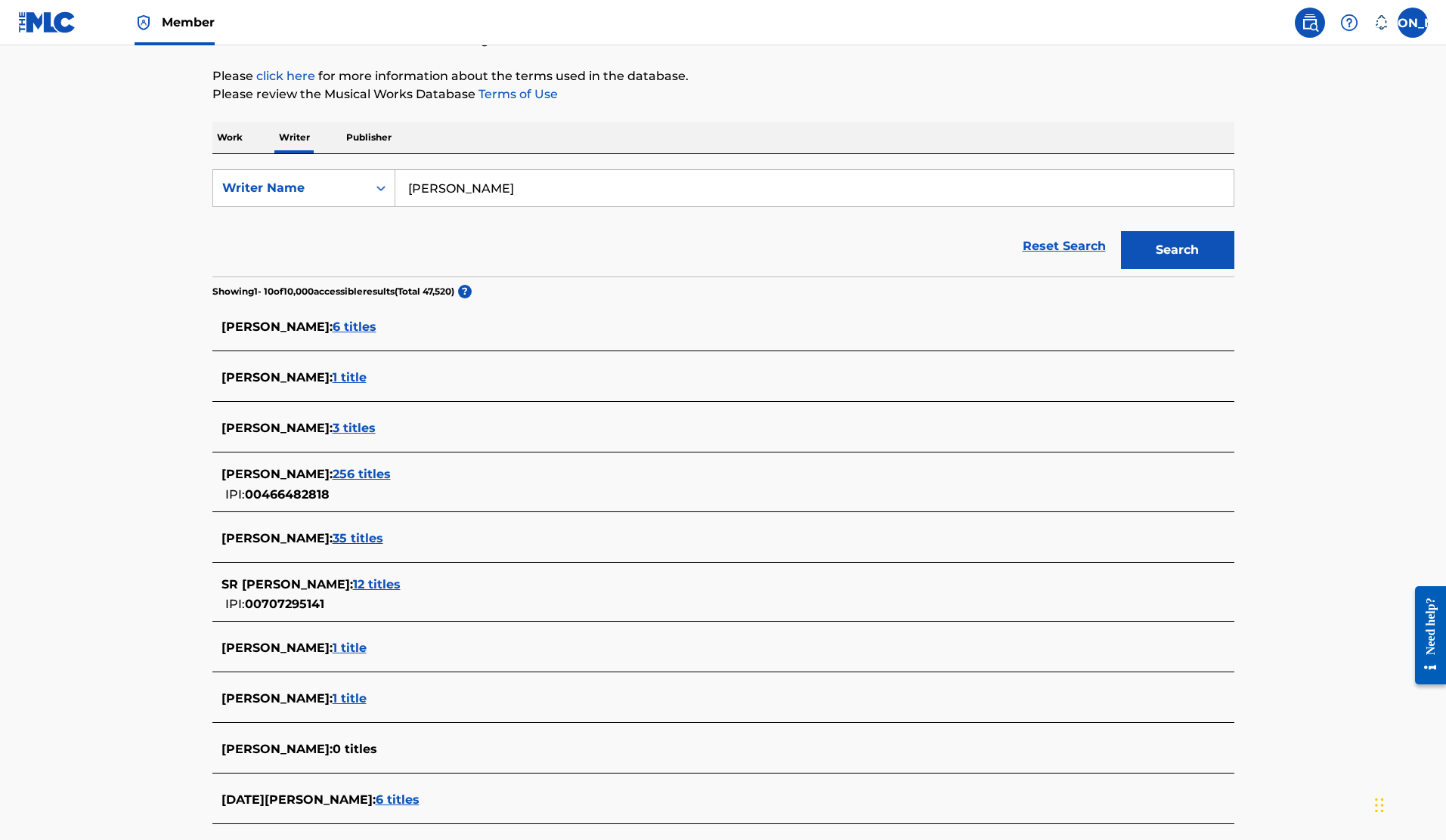
click at [554, 190] on input "[PERSON_NAME]" at bounding box center [815, 188] width 839 height 37
type input "[PERSON_NAME] d"
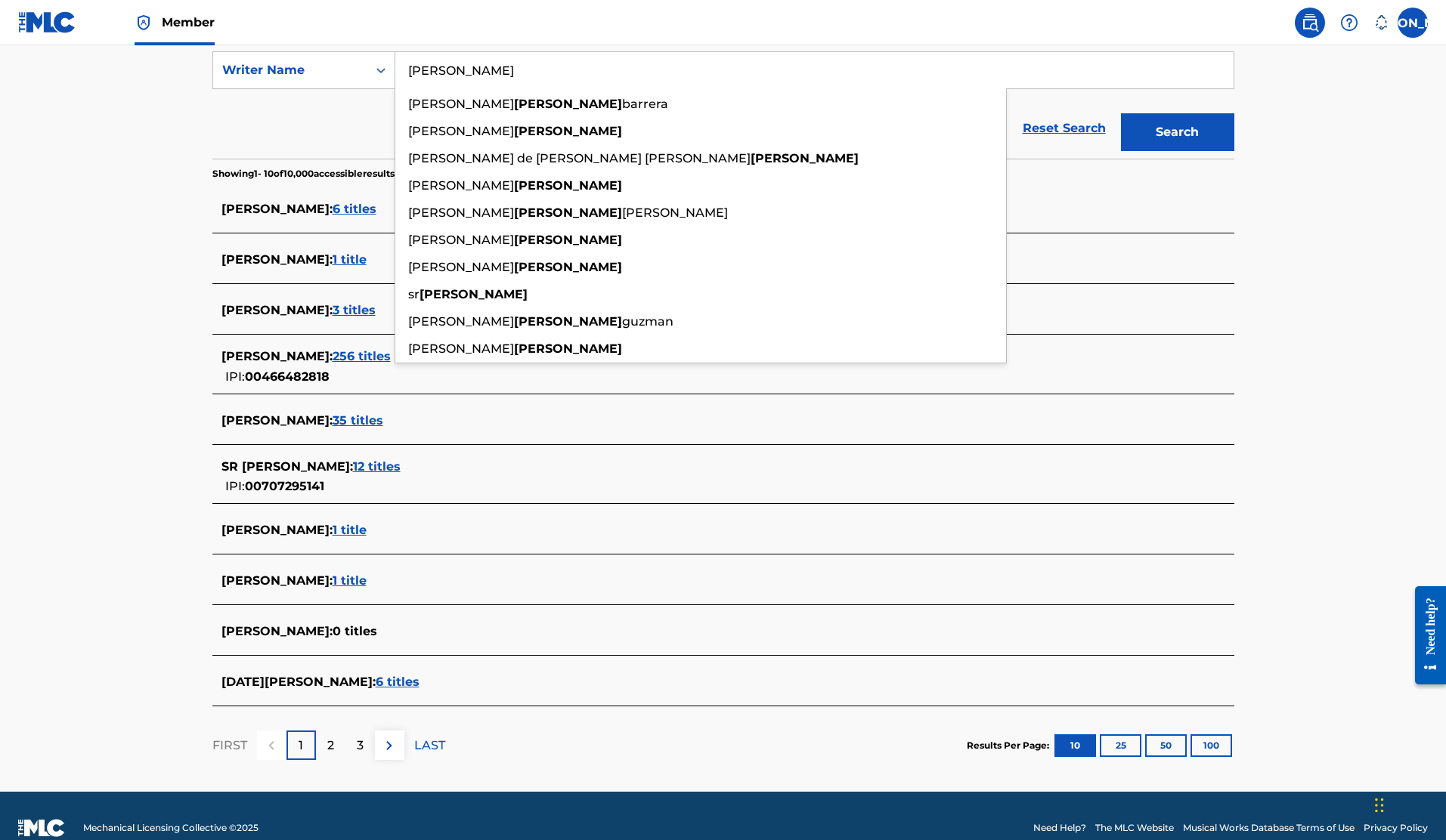
type input "[PERSON_NAME]"
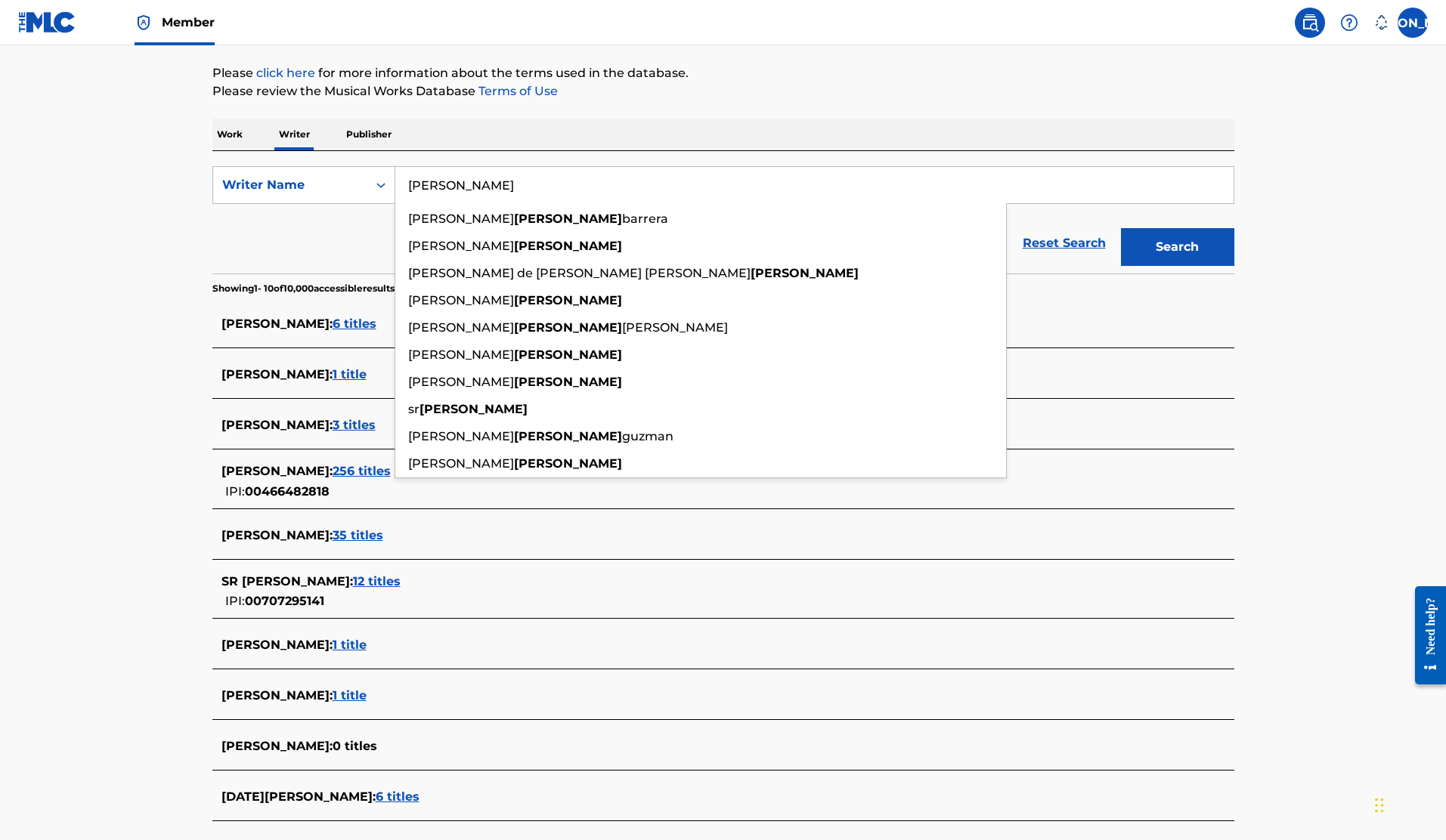
click at [1097, 140] on div "Work Writer Publisher" at bounding box center [723, 135] width 1023 height 32
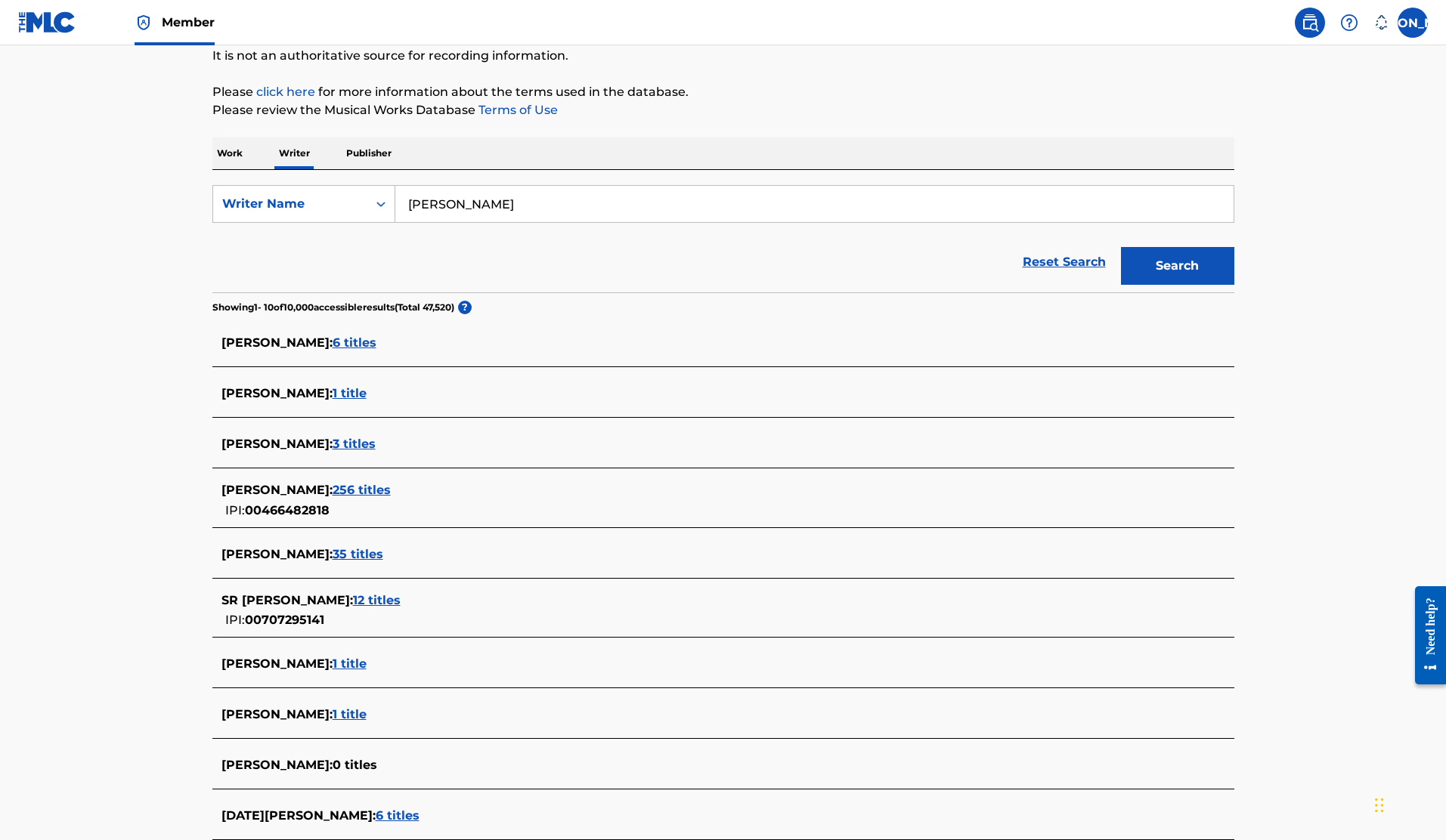
scroll to position [309, 0]
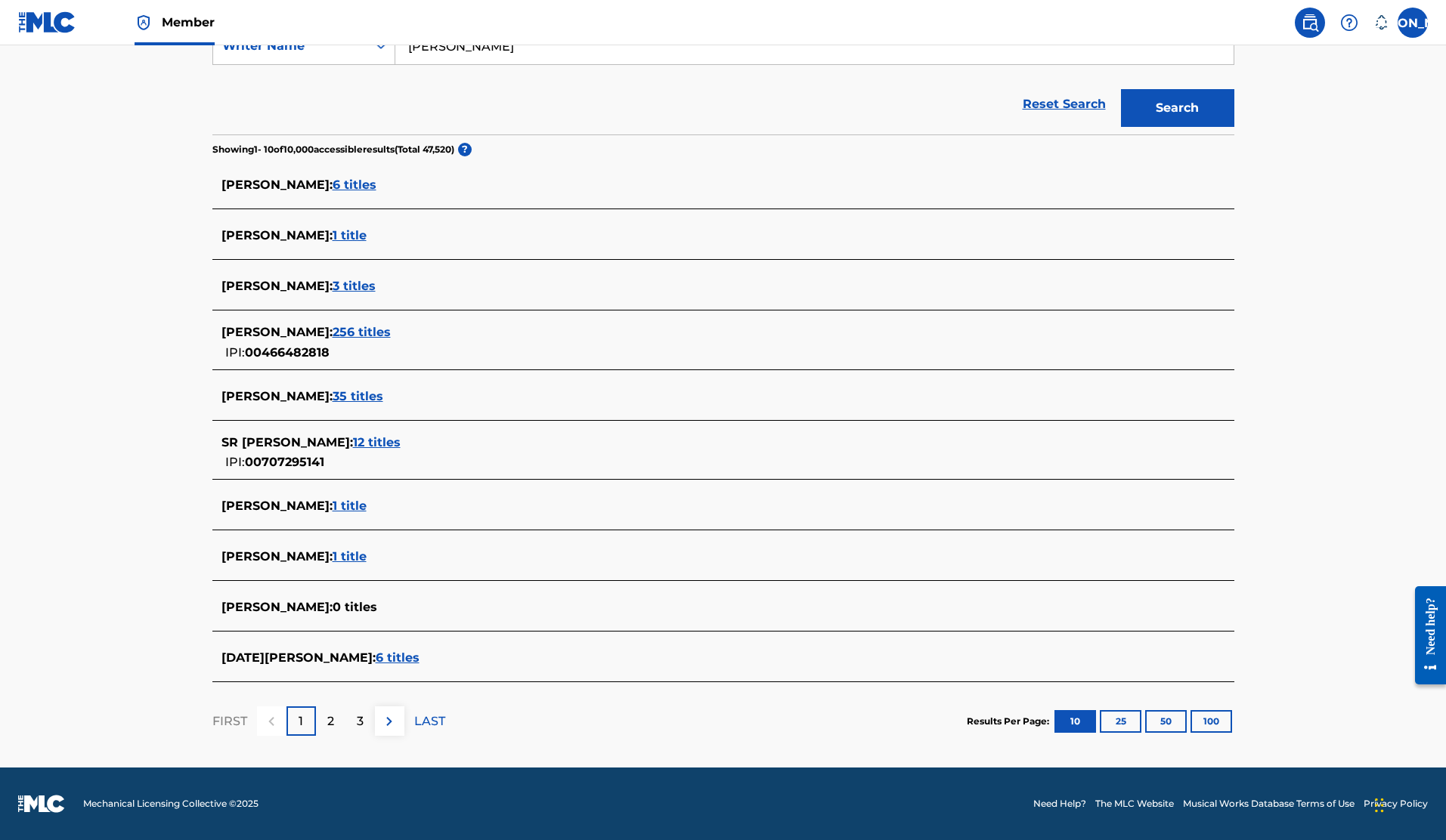
click at [1205, 716] on button "100" at bounding box center [1211, 721] width 42 height 22
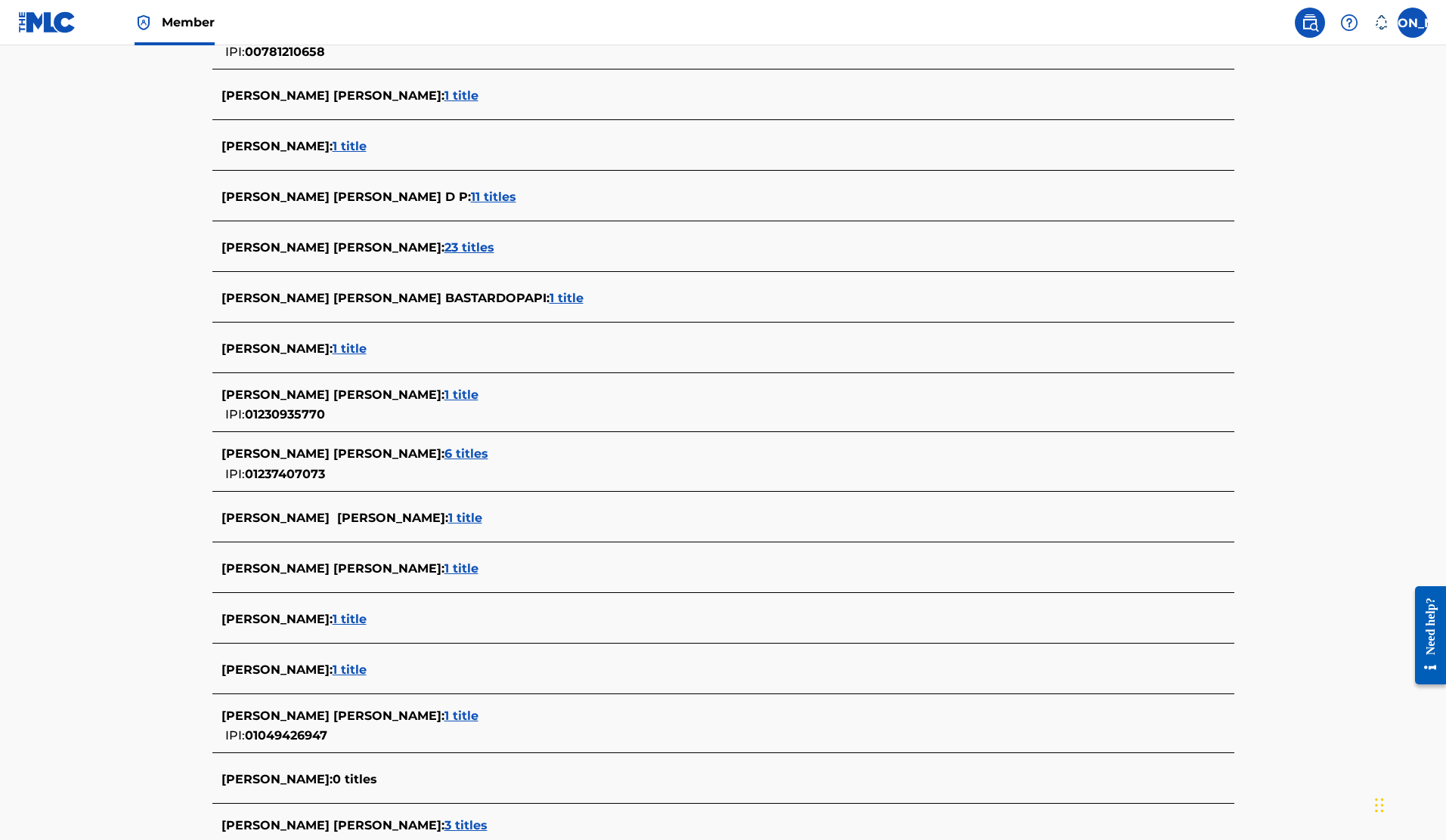
scroll to position [4764, 0]
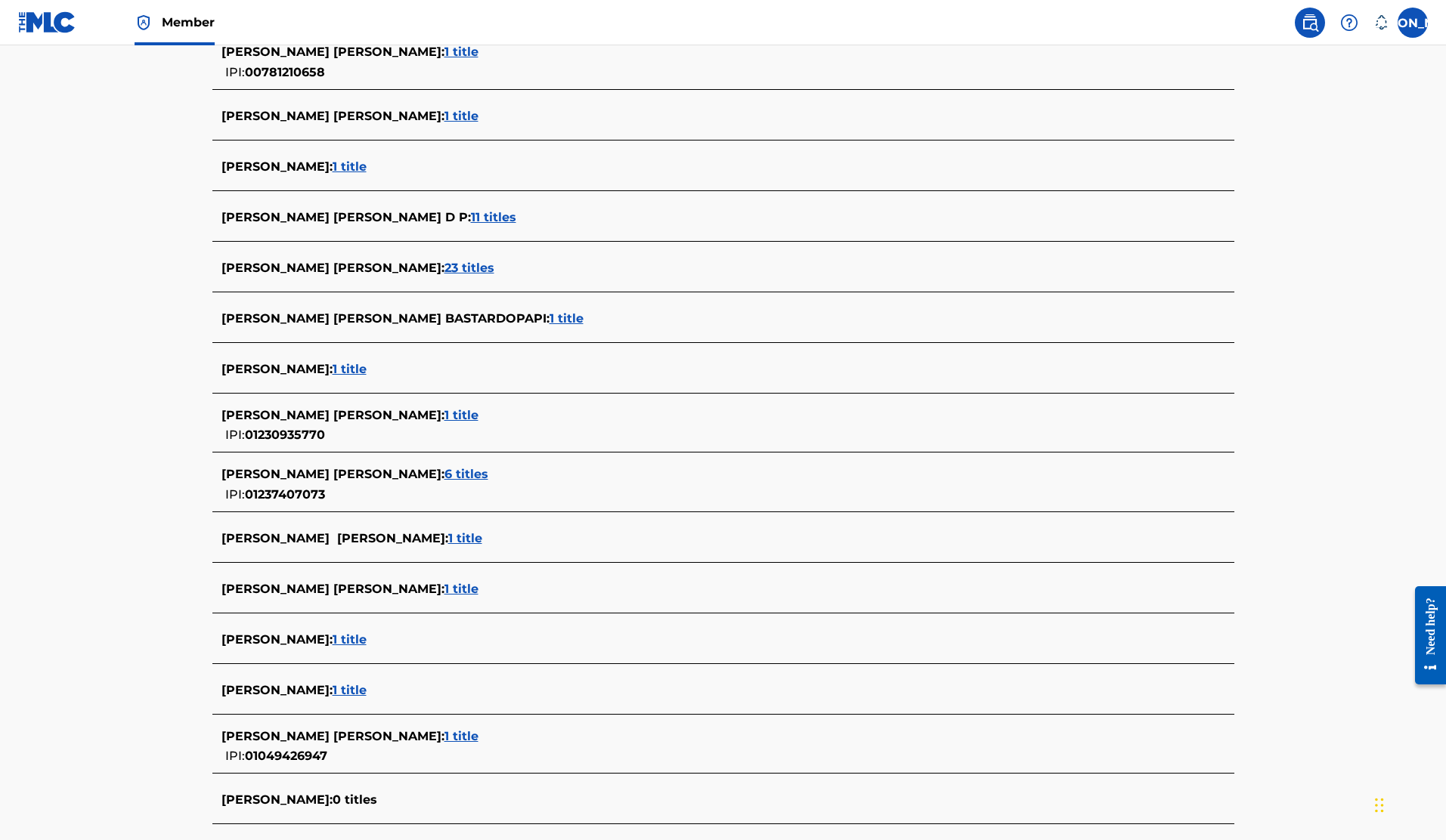
click at [517, 218] on span "11 titles" at bounding box center [493, 217] width 46 height 14
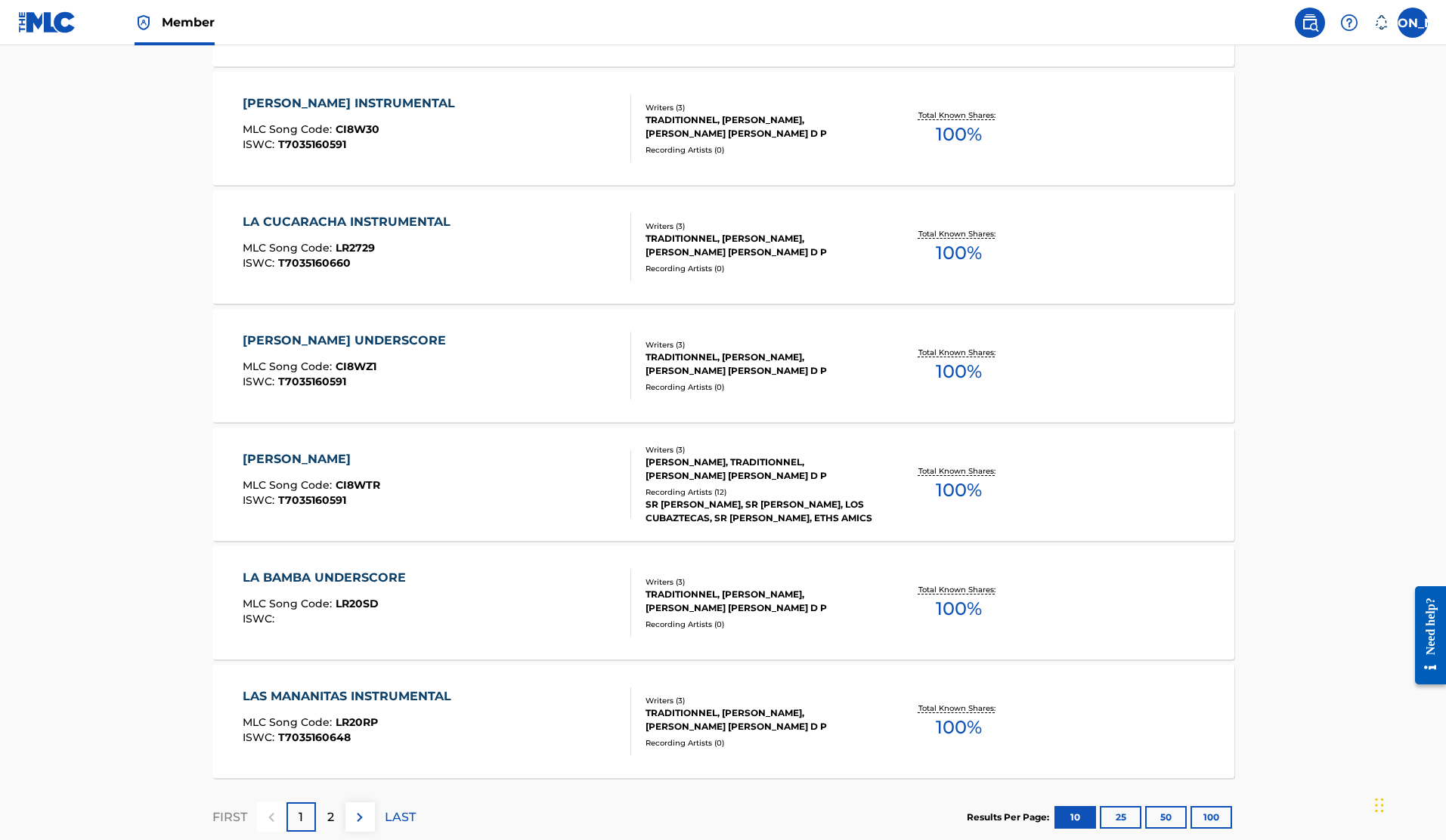
scroll to position [1010, 0]
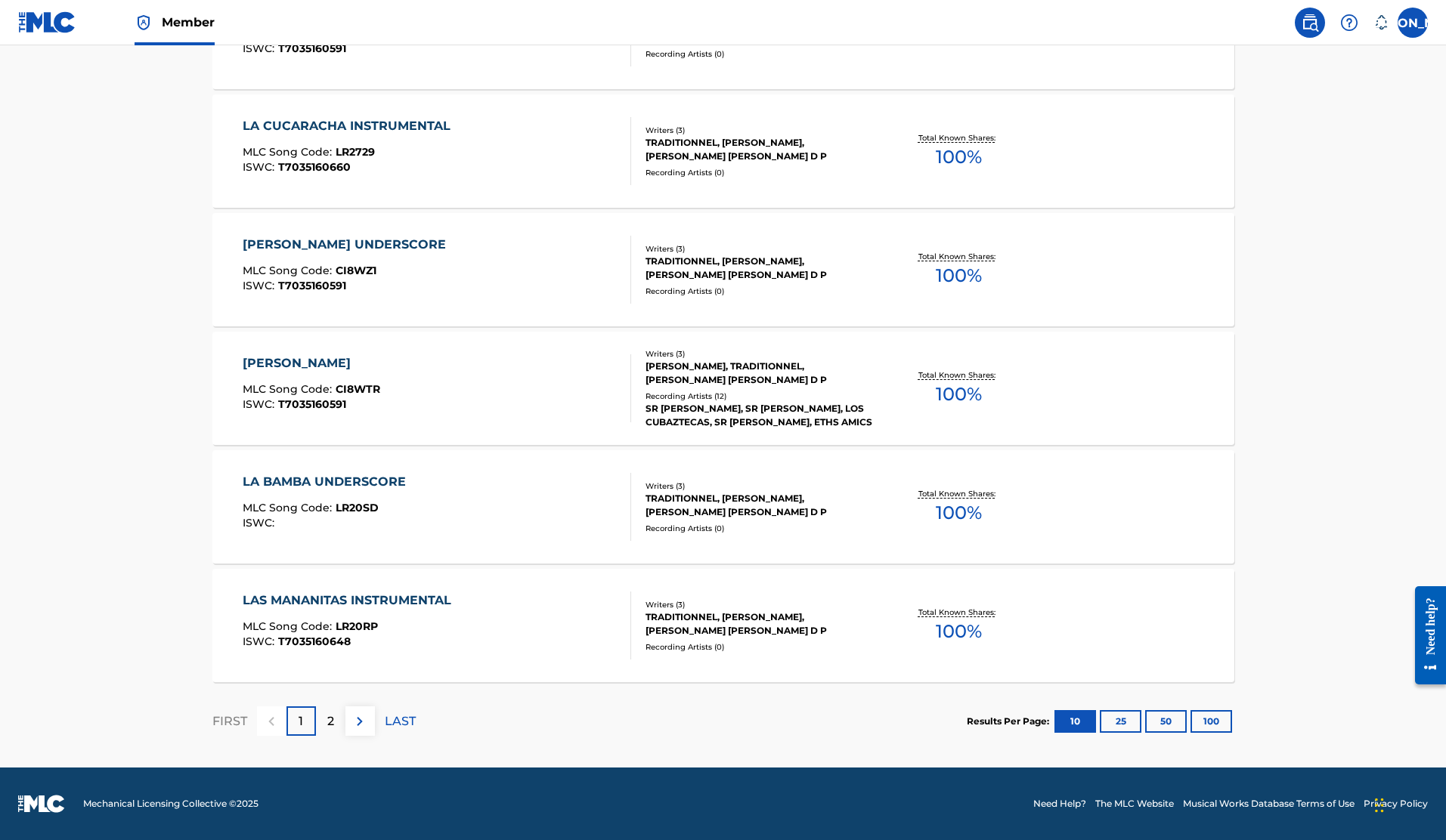
click at [1221, 718] on button "100" at bounding box center [1211, 721] width 42 height 22
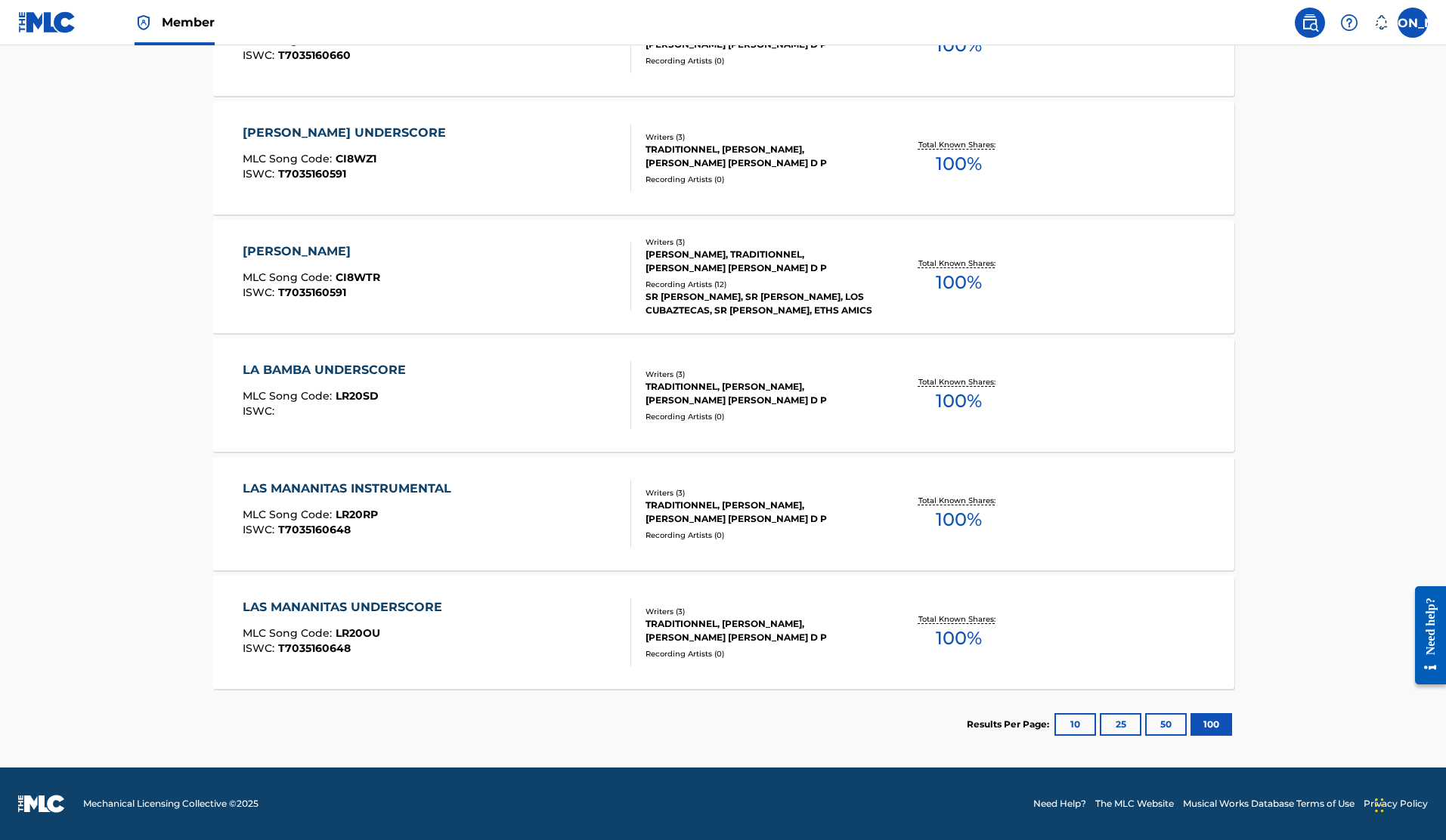
scroll to position [0, 0]
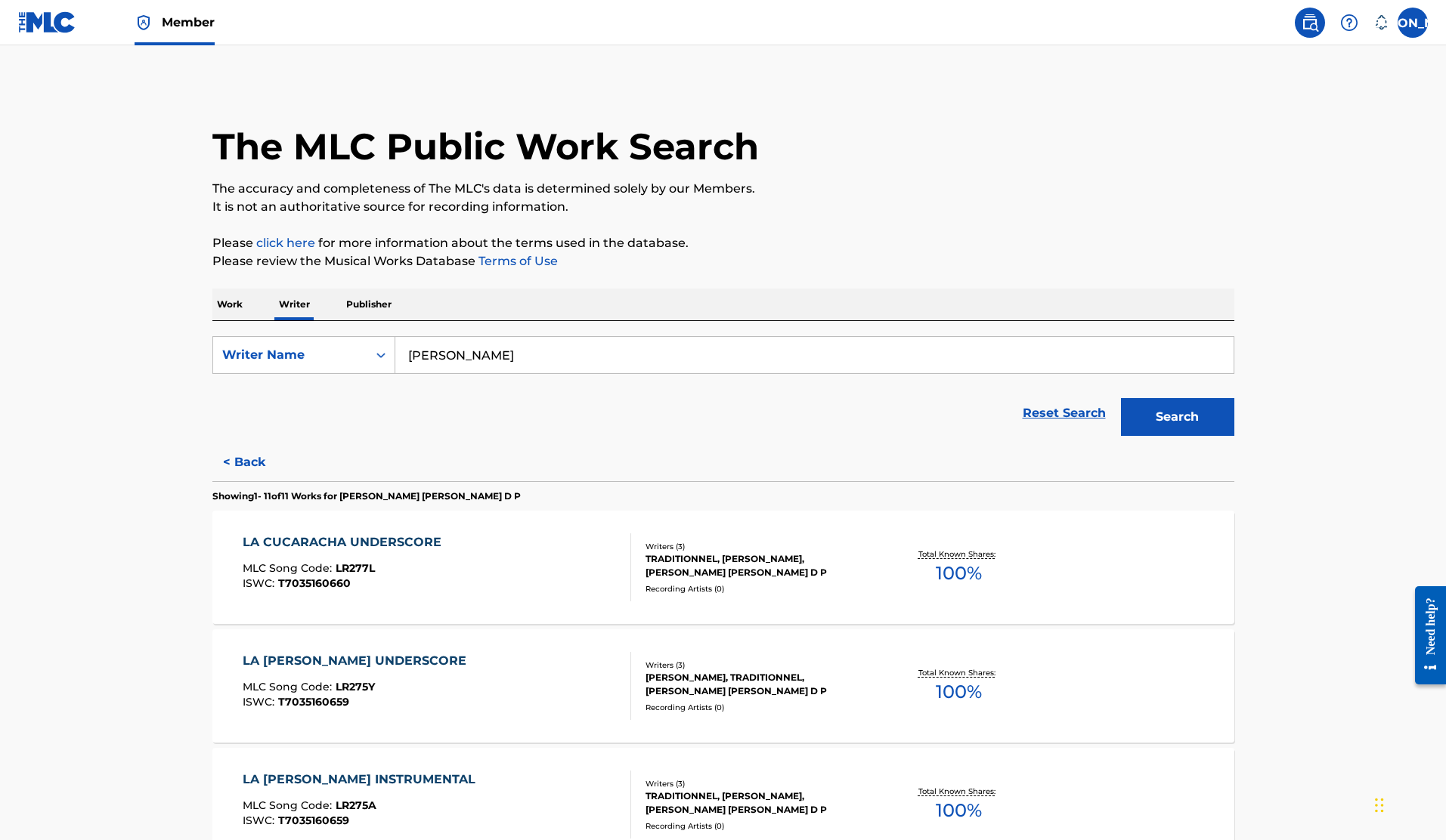
click at [955, 577] on span "100 %" at bounding box center [958, 573] width 46 height 27
